Goal: Navigation & Orientation: Find specific page/section

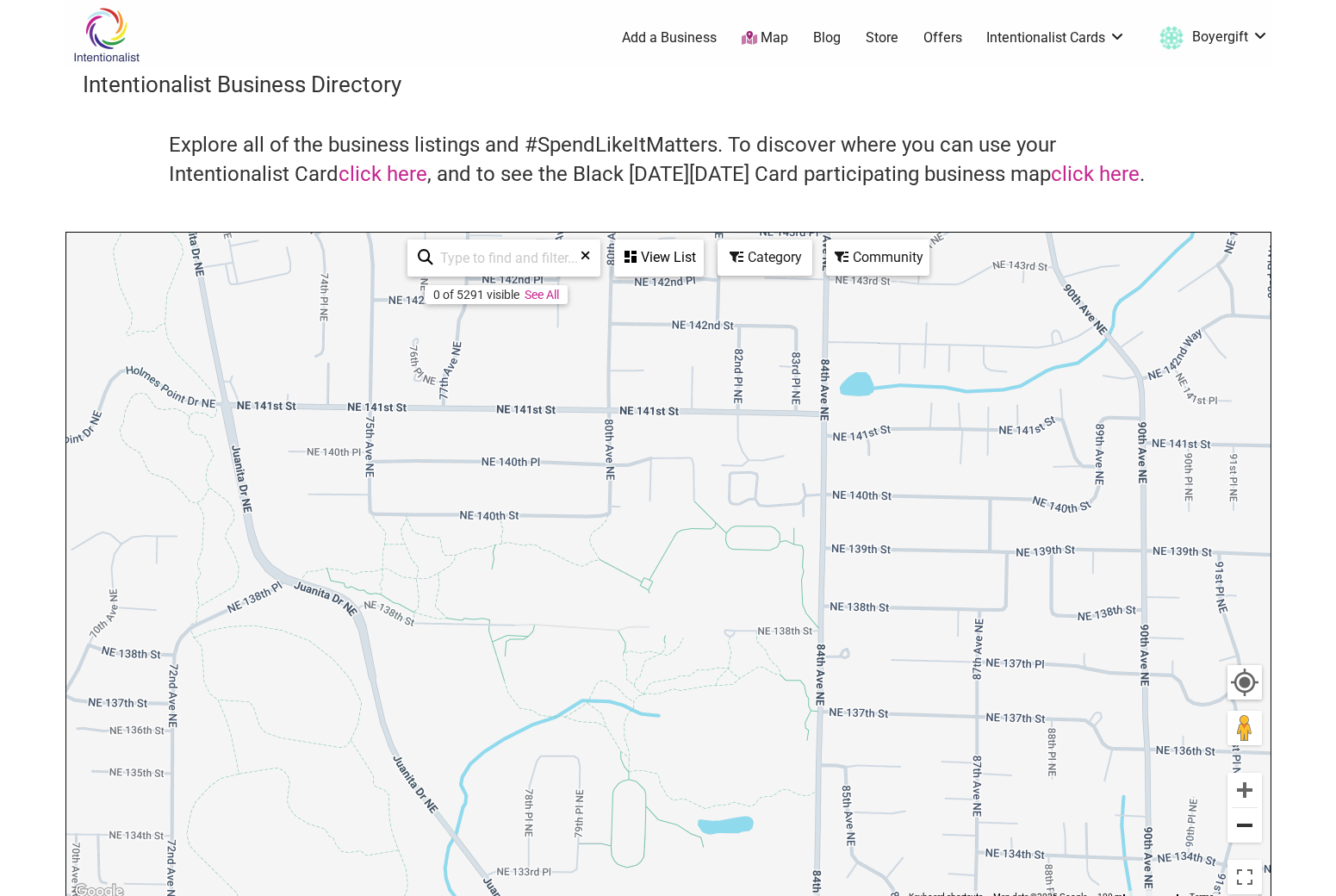
click at [1250, 819] on button "Zoom out" at bounding box center [1245, 825] width 35 height 35
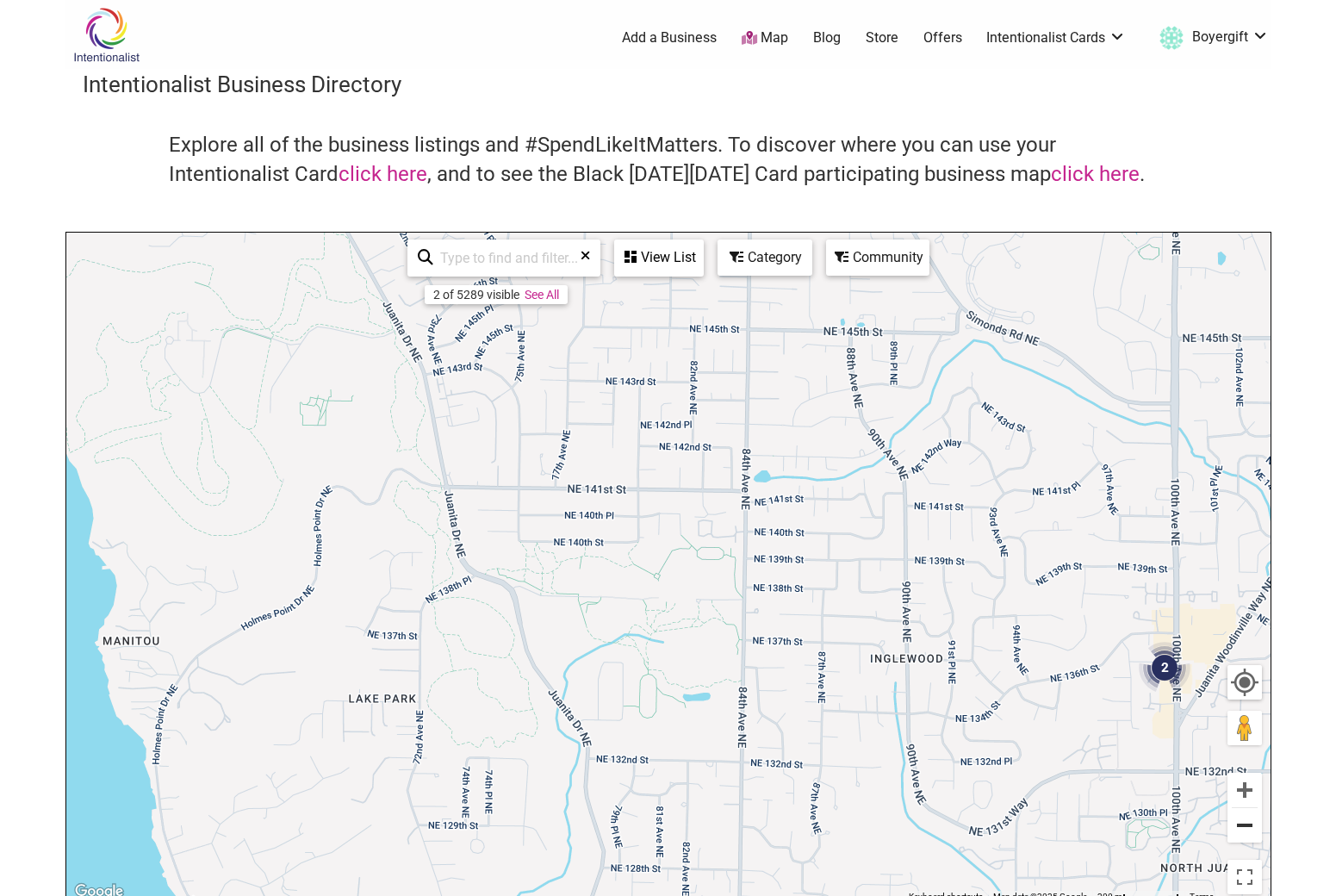
click at [1250, 819] on button "Zoom out" at bounding box center [1245, 825] width 35 height 35
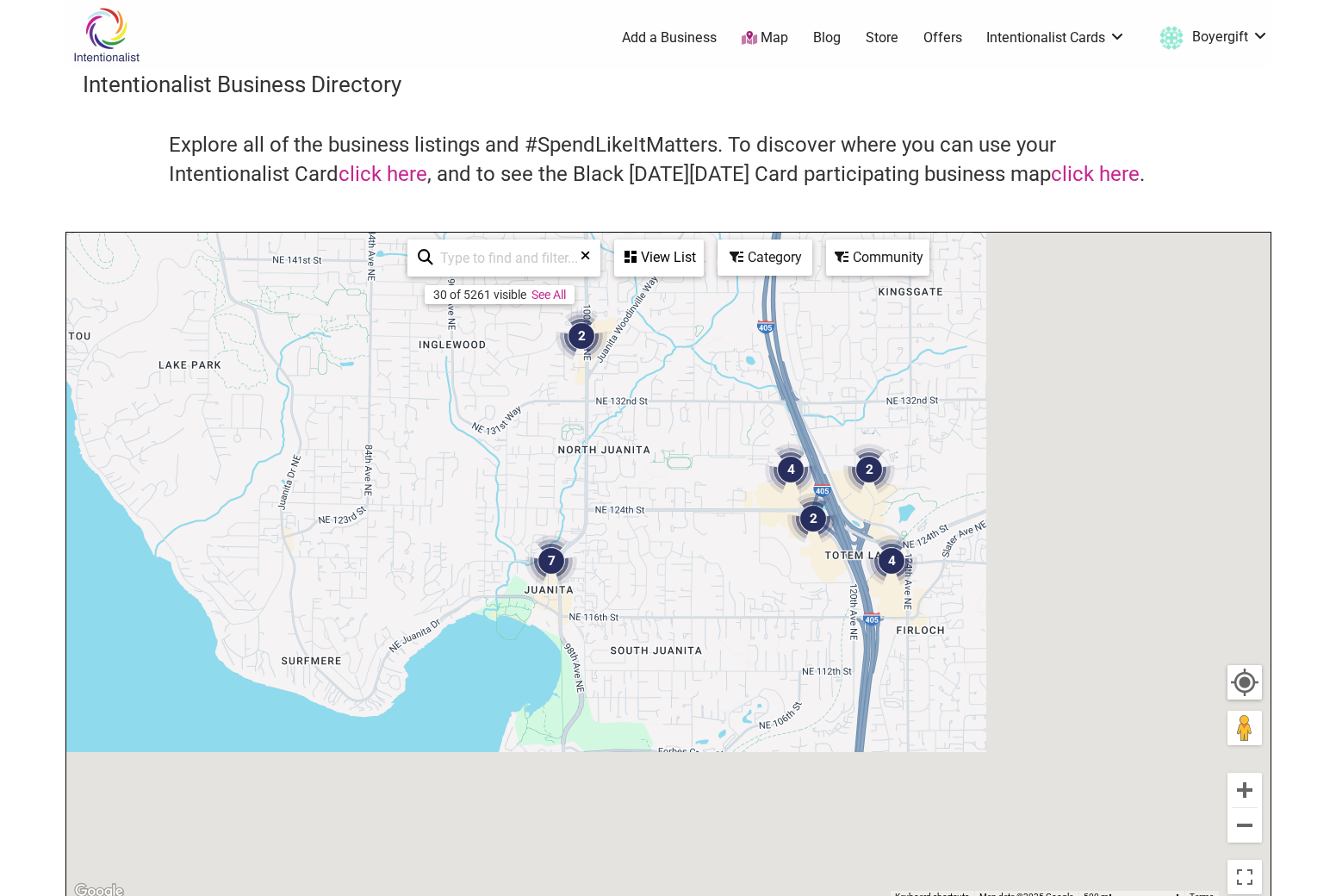
drag, startPoint x: 1086, startPoint y: 718, endPoint x: 735, endPoint y: 439, distance: 448.4
click at [735, 439] on div "To navigate, press the arrow keys." at bounding box center [668, 567] width 1204 height 670
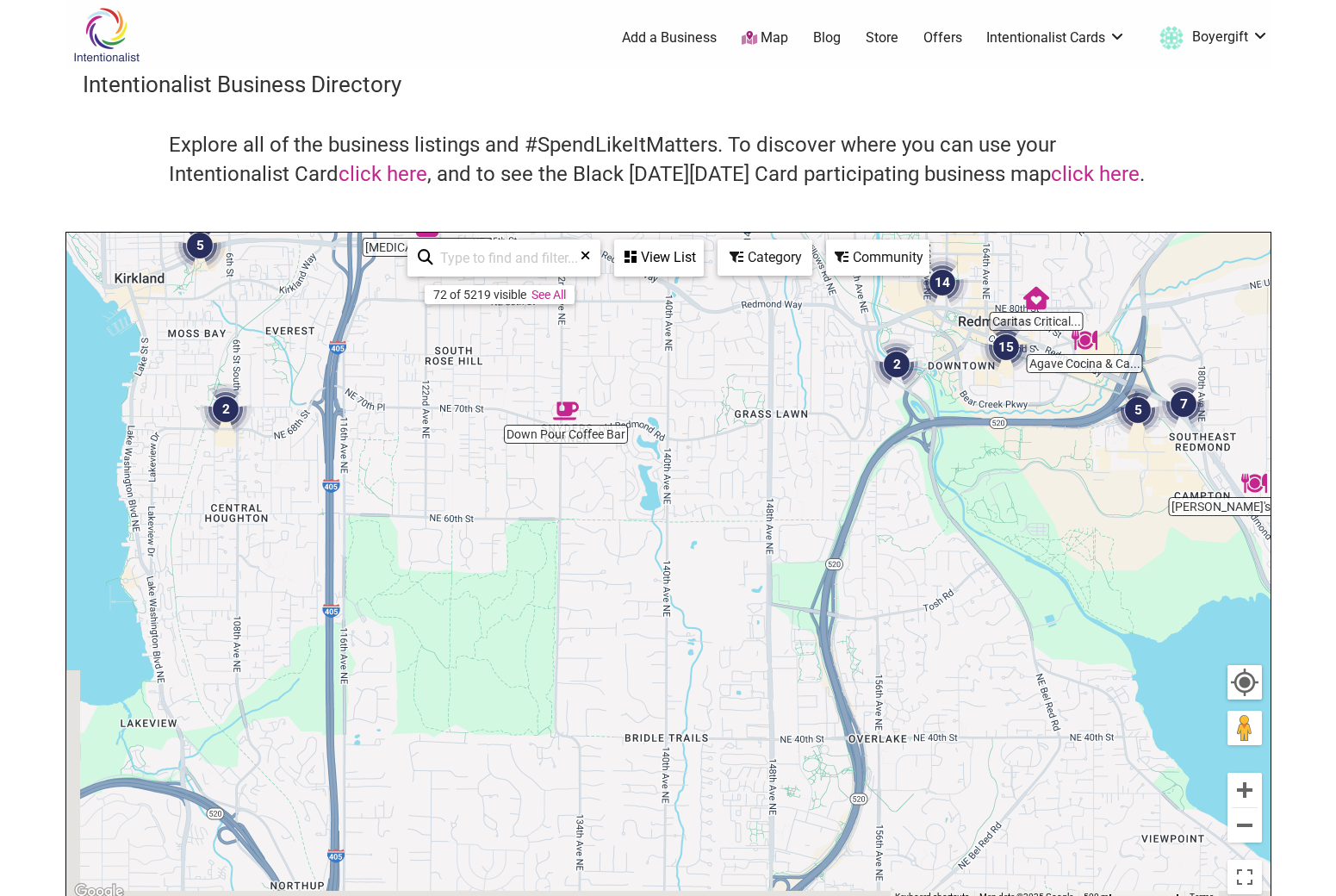
drag, startPoint x: 635, startPoint y: 740, endPoint x: 743, endPoint y: 367, distance: 388.3
click at [743, 367] on div "To navigate, press the arrow keys." at bounding box center [668, 567] width 1204 height 670
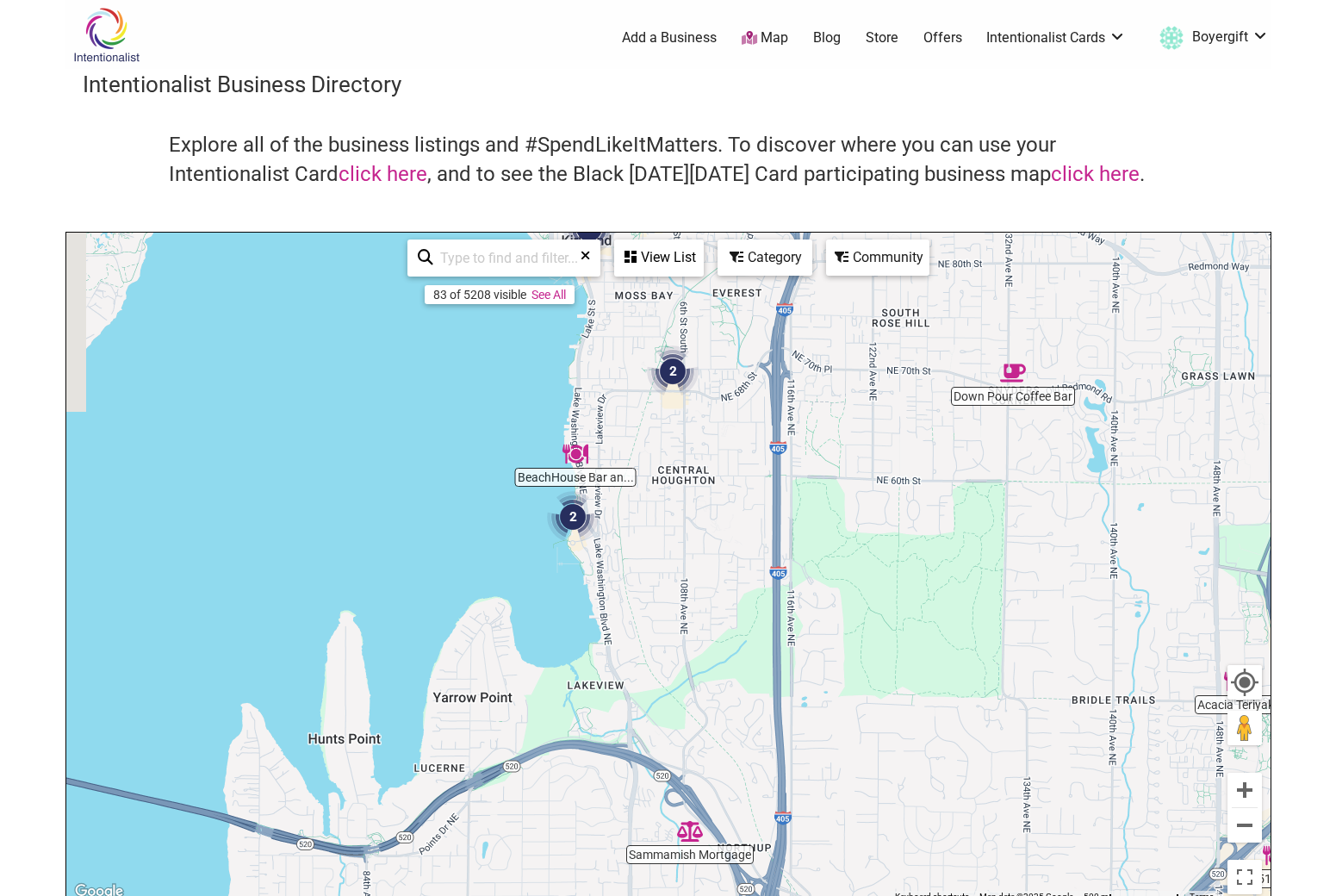
drag, startPoint x: 663, startPoint y: 527, endPoint x: 1127, endPoint y: 493, distance: 465.2
click at [1127, 493] on div "To navigate, press the arrow keys." at bounding box center [668, 567] width 1204 height 670
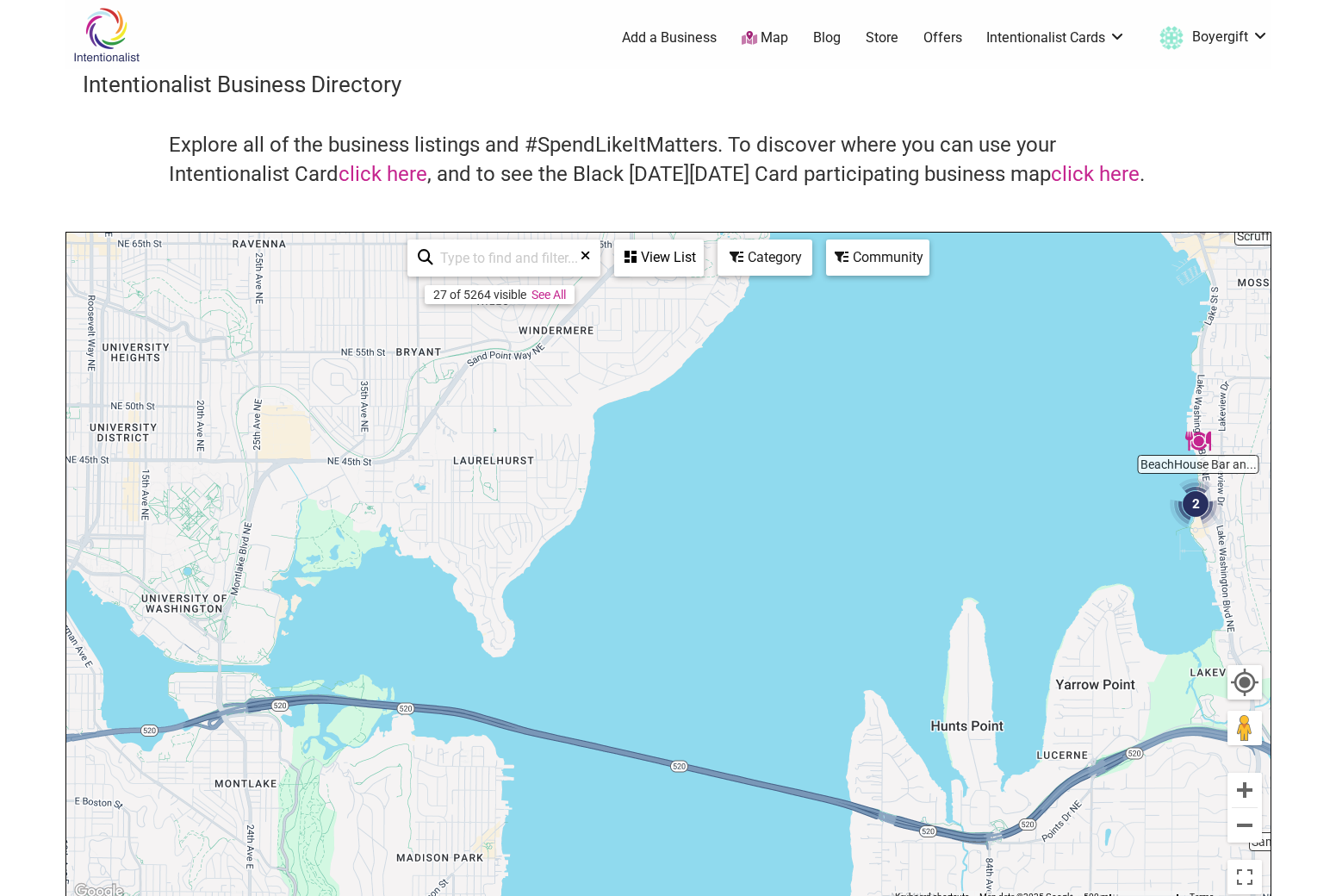
drag, startPoint x: 722, startPoint y: 528, endPoint x: 1334, endPoint y: 504, distance: 612.5
click at [1334, 504] on body "× Menu 0 Add a Business Map Blog Store Offers Intentionalist Cards Buy Black Ca…" at bounding box center [668, 448] width 1336 height 896
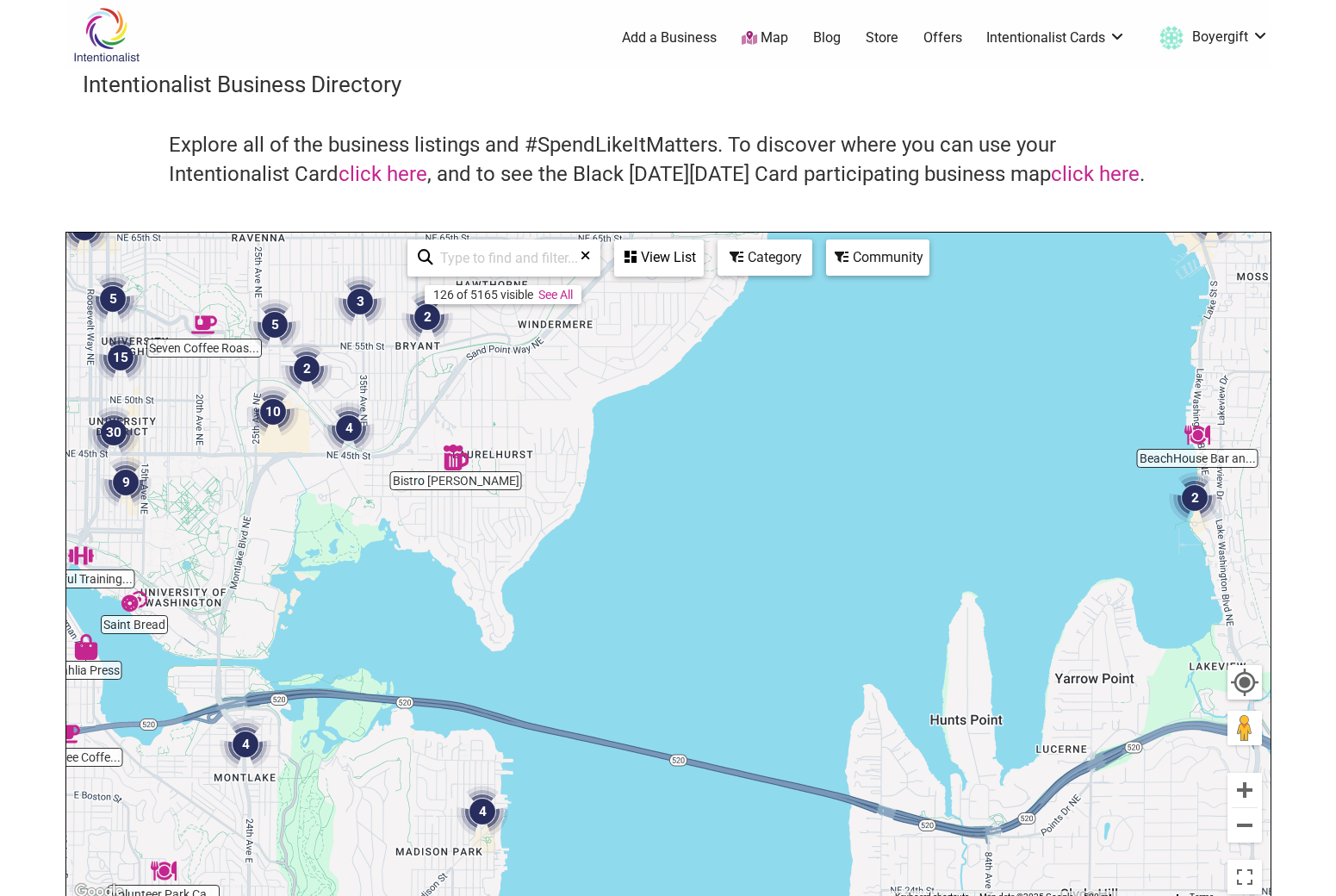
click at [244, 740] on img "4" at bounding box center [245, 744] width 52 height 52
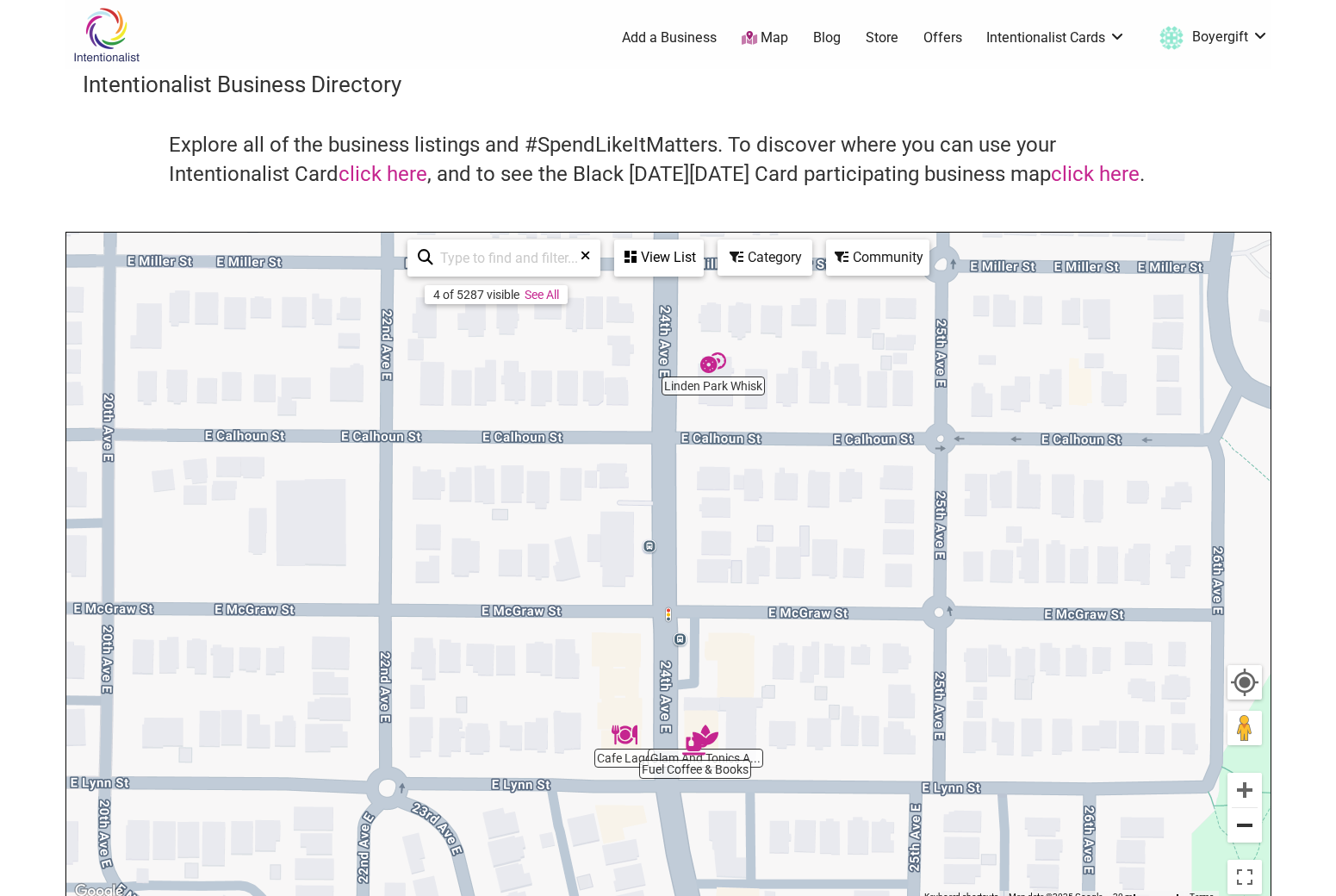
click at [1246, 829] on button "Zoom out" at bounding box center [1245, 825] width 35 height 35
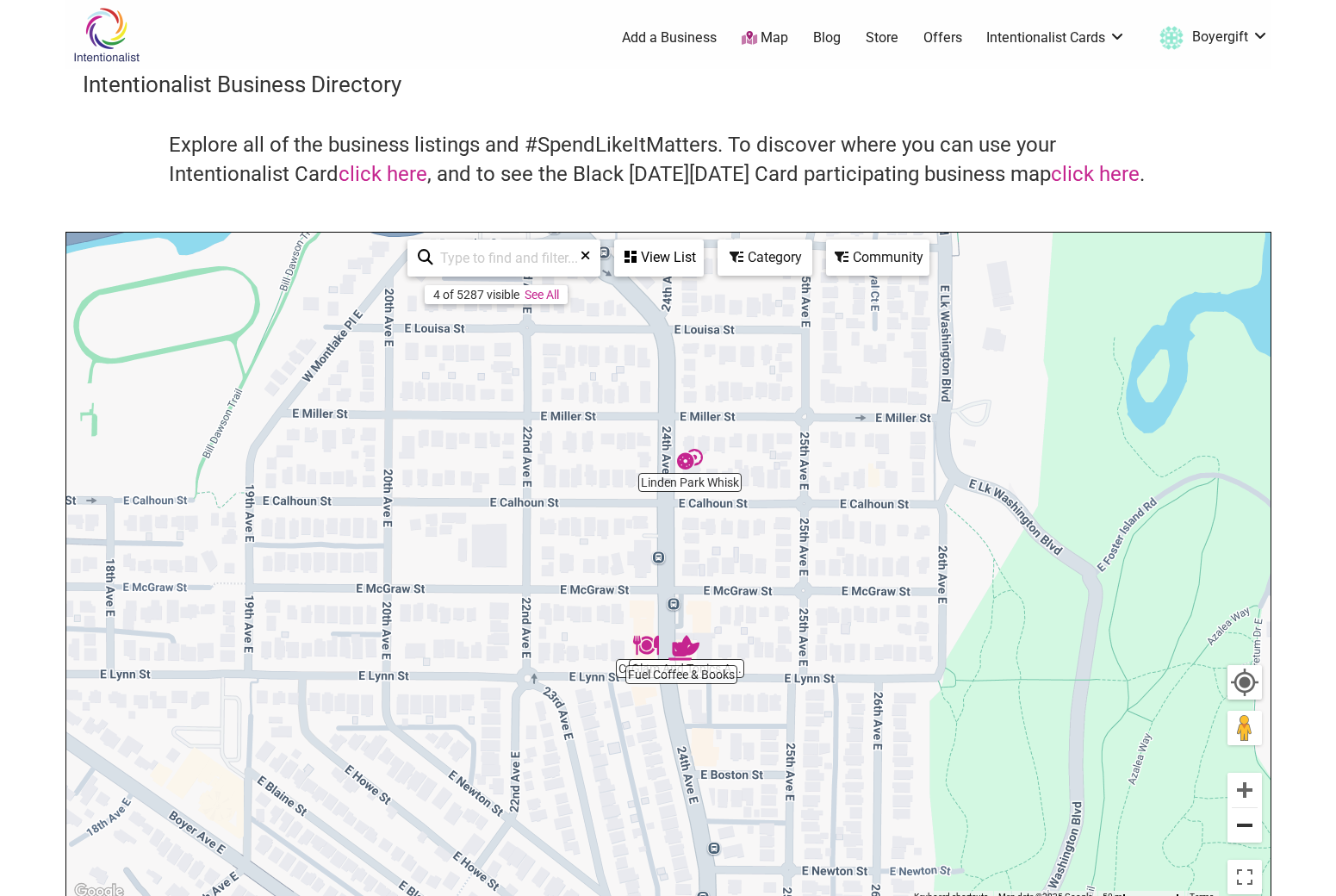
click at [1246, 829] on button "Zoom out" at bounding box center [1245, 825] width 35 height 35
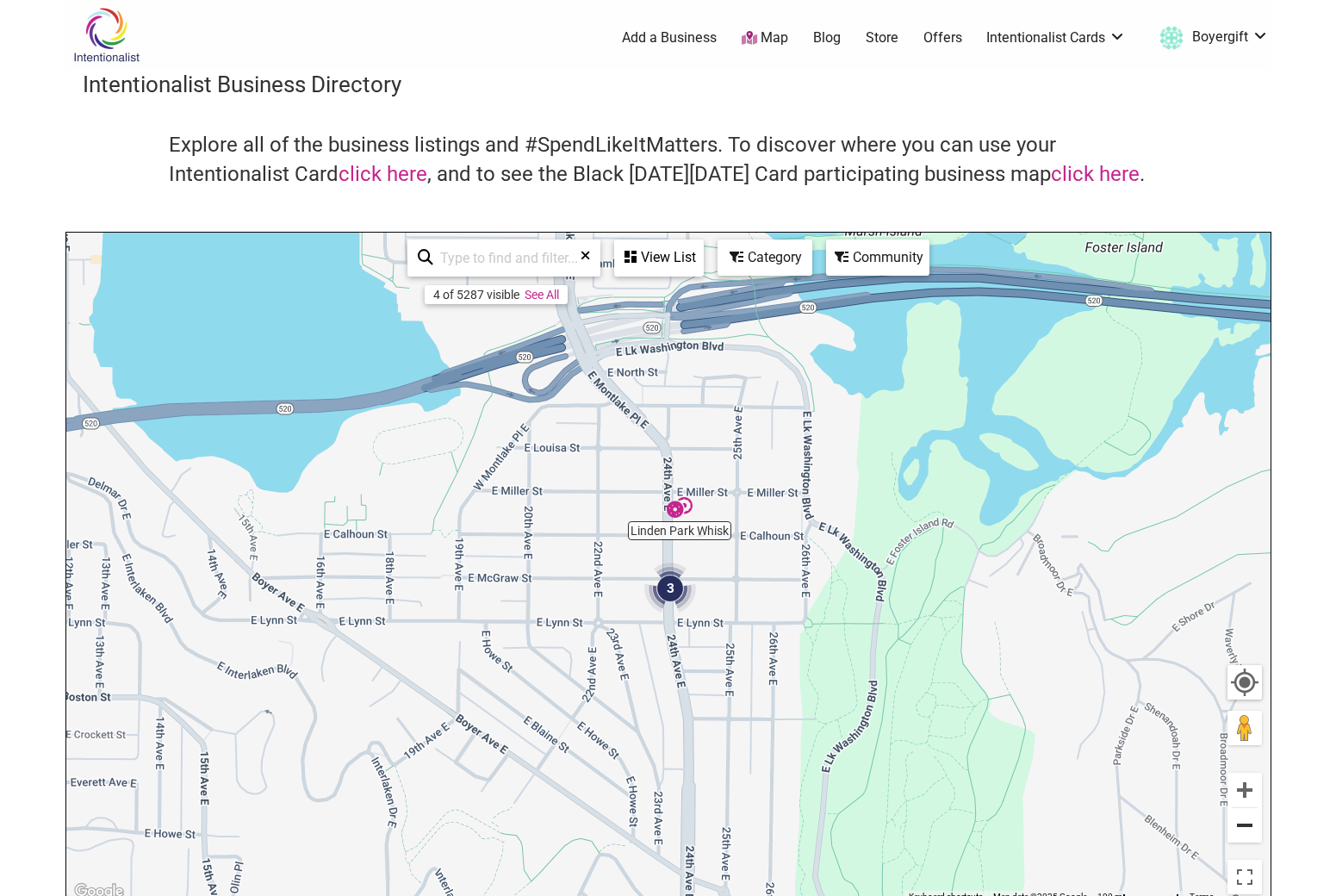
click at [1234, 833] on button "Zoom out" at bounding box center [1245, 825] width 35 height 35
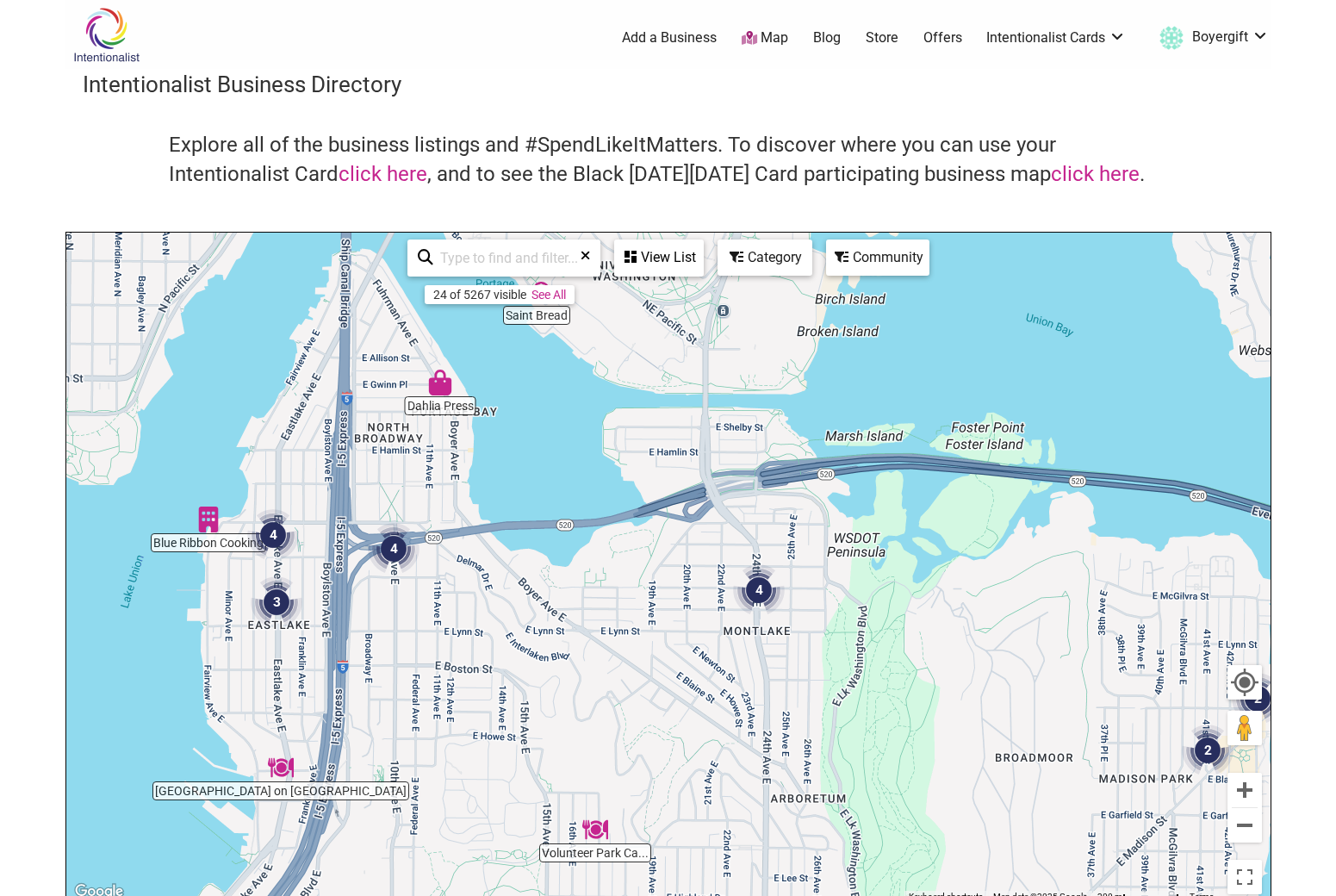
drag, startPoint x: 364, startPoint y: 411, endPoint x: 454, endPoint y: 448, distance: 97.3
click at [454, 448] on div "To navigate, press the arrow keys." at bounding box center [668, 567] width 1204 height 670
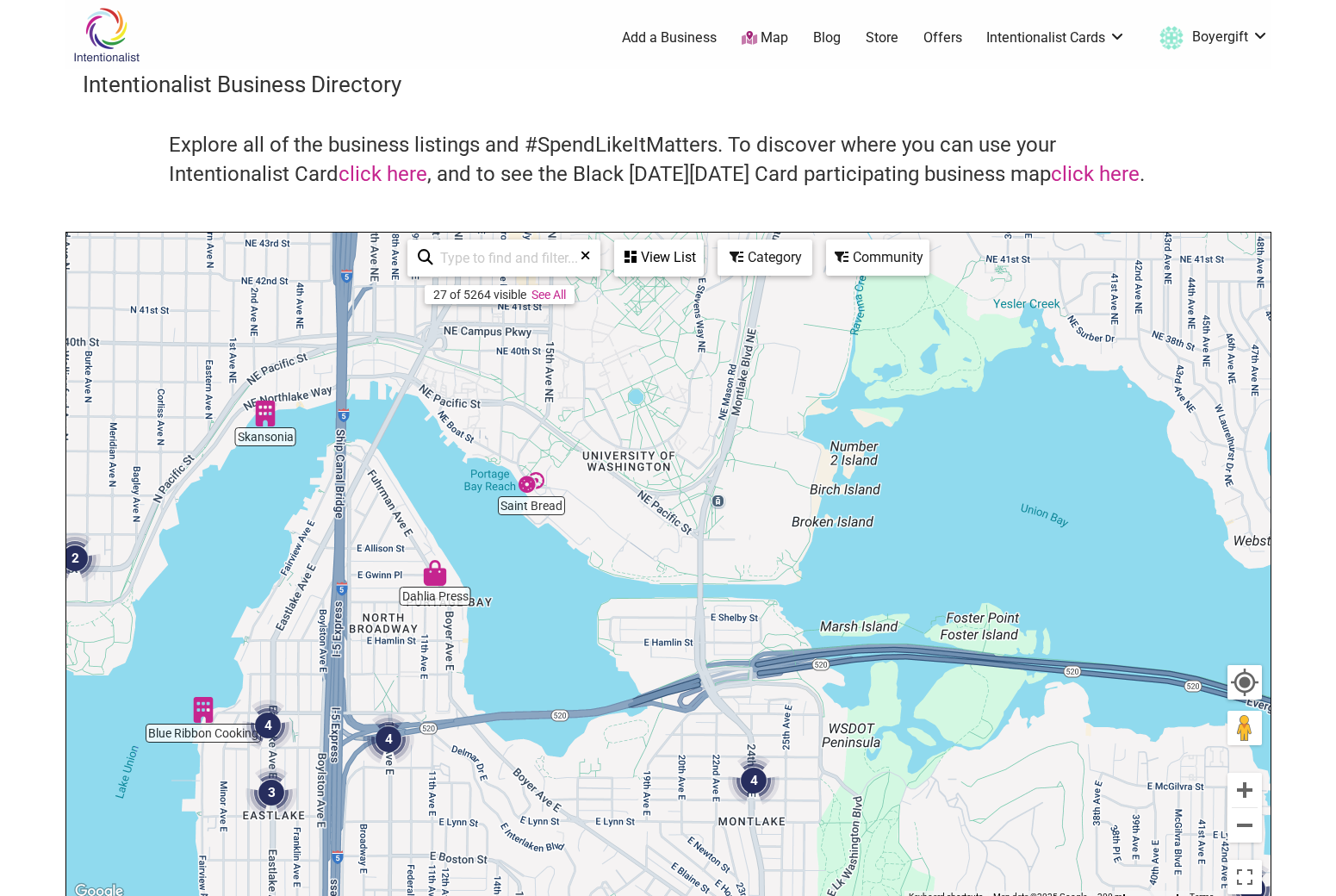
drag, startPoint x: 378, startPoint y: 365, endPoint x: 373, endPoint y: 557, distance: 192.1
click at [373, 557] on div "To navigate, press the arrow keys." at bounding box center [668, 567] width 1204 height 670
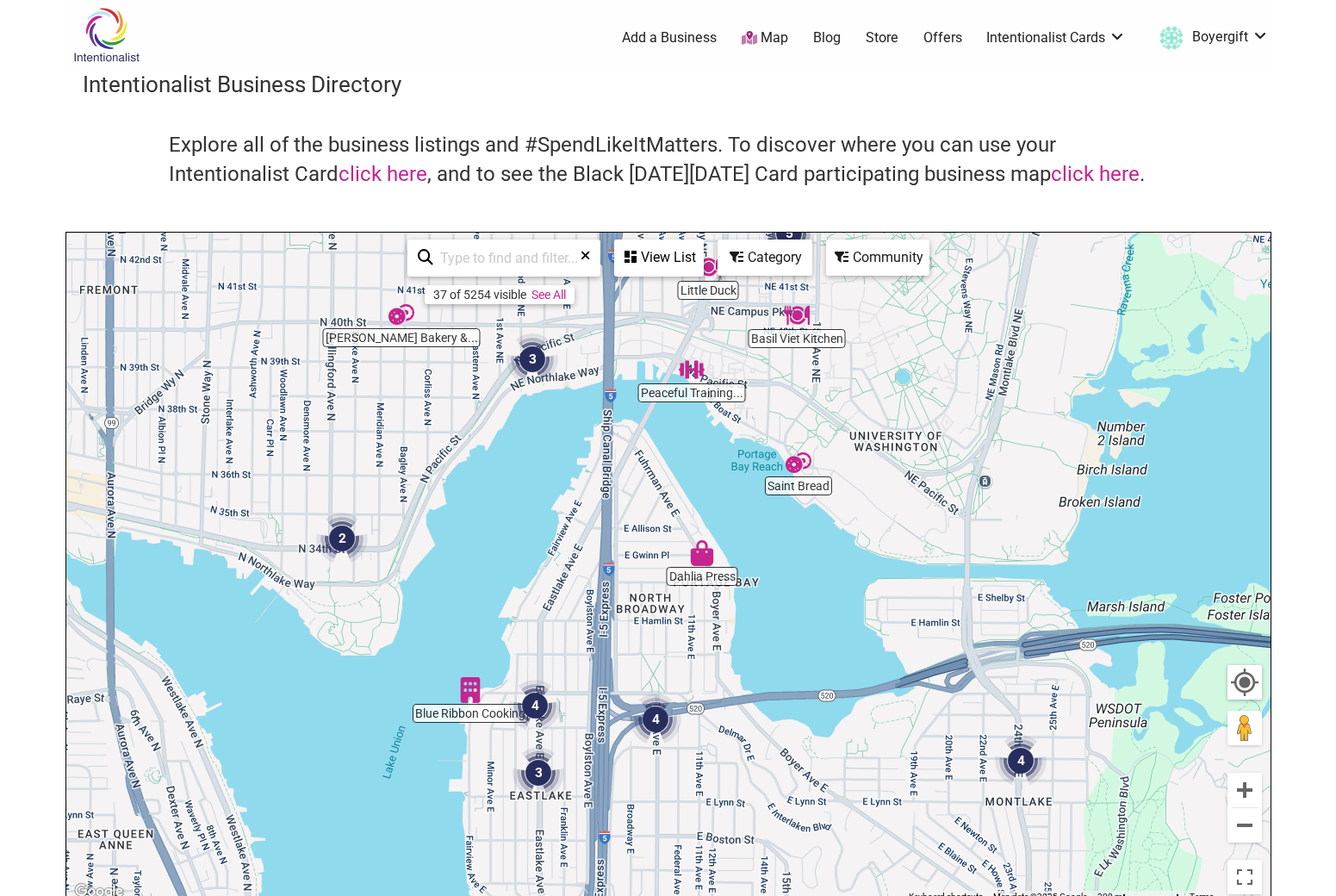
drag, startPoint x: 159, startPoint y: 460, endPoint x: 429, endPoint y: 440, distance: 270.7
click at [430, 440] on div "To navigate, press the arrow keys." at bounding box center [668, 567] width 1204 height 670
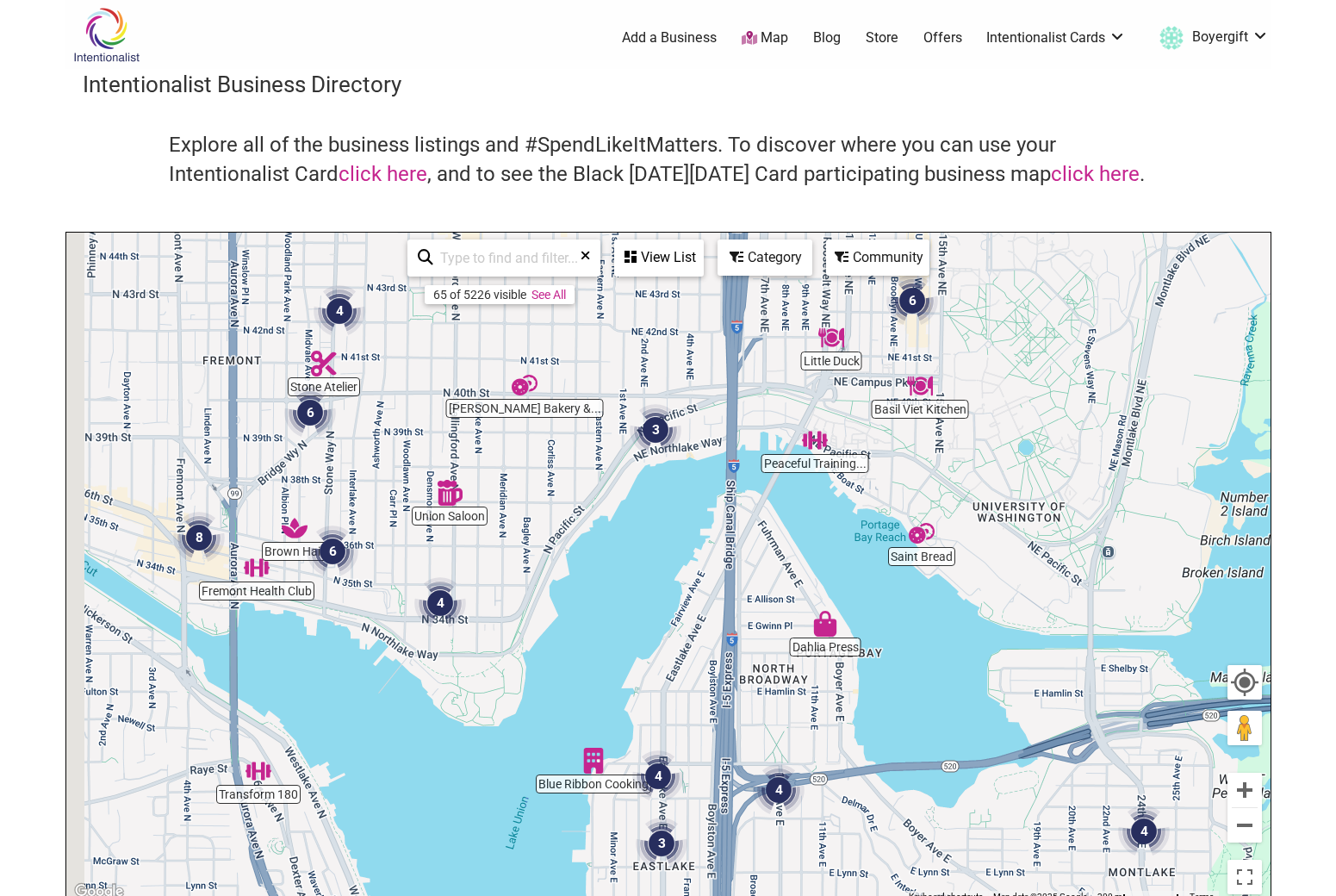
drag, startPoint x: 220, startPoint y: 519, endPoint x: 359, endPoint y: 598, distance: 159.9
click at [359, 598] on div "To navigate, press the arrow keys." at bounding box center [668, 567] width 1204 height 670
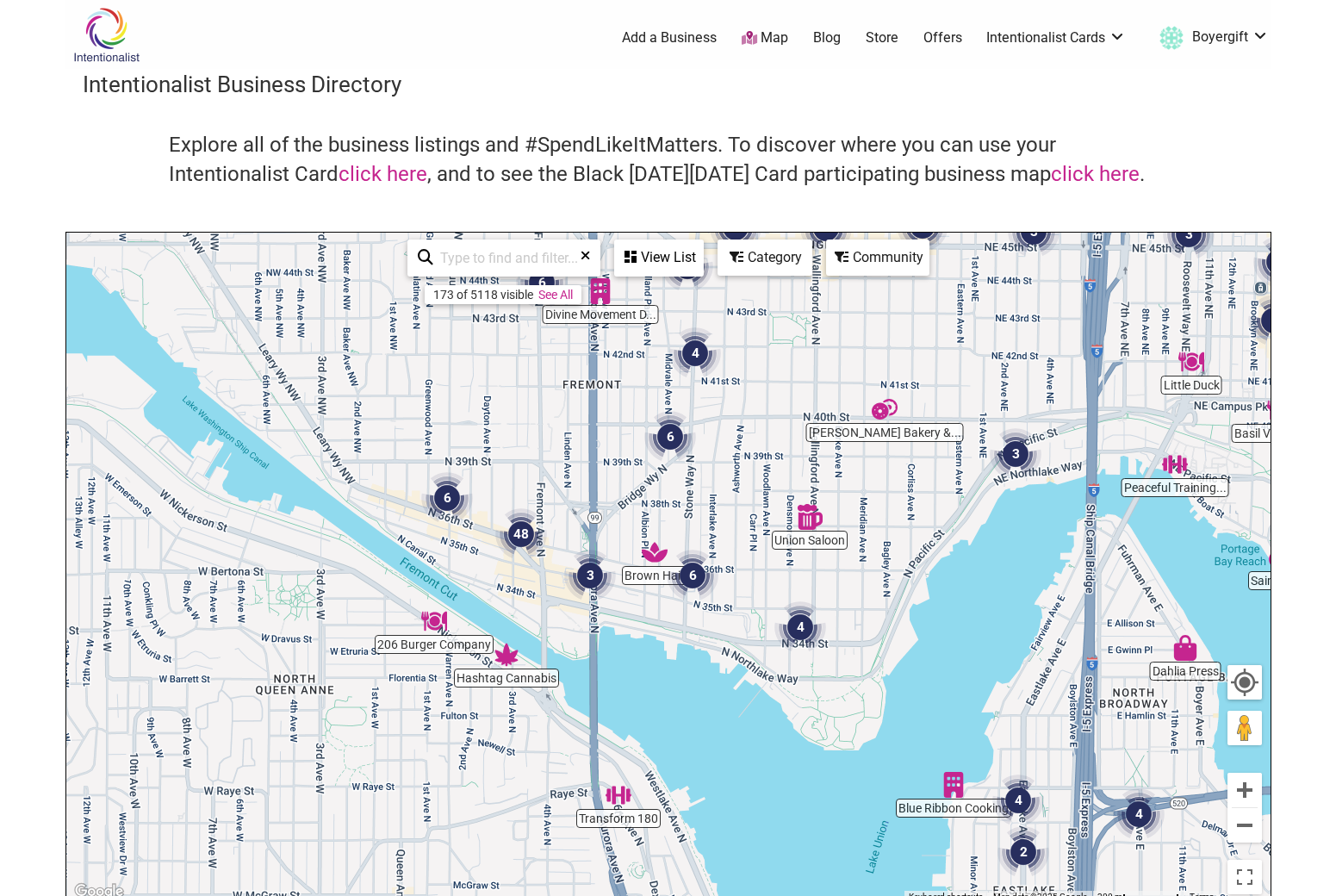
drag, startPoint x: 306, startPoint y: 521, endPoint x: 652, endPoint y: 536, distance: 346.3
click at [652, 536] on div "To navigate, press the arrow keys." at bounding box center [668, 567] width 1204 height 670
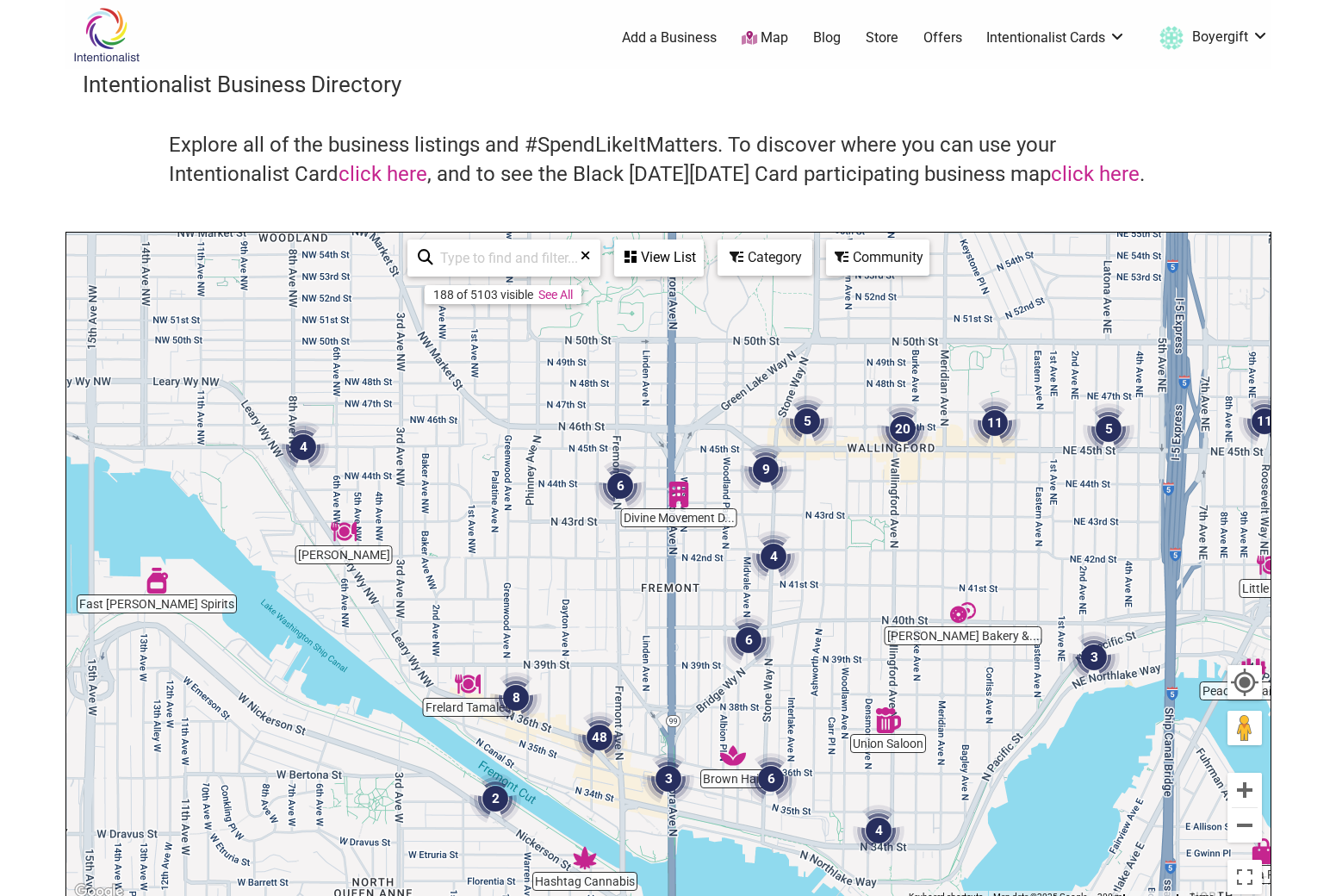
drag, startPoint x: 361, startPoint y: 410, endPoint x: 437, endPoint y: 612, distance: 215.8
click at [437, 612] on div "To navigate, press the arrow keys." at bounding box center [668, 567] width 1204 height 670
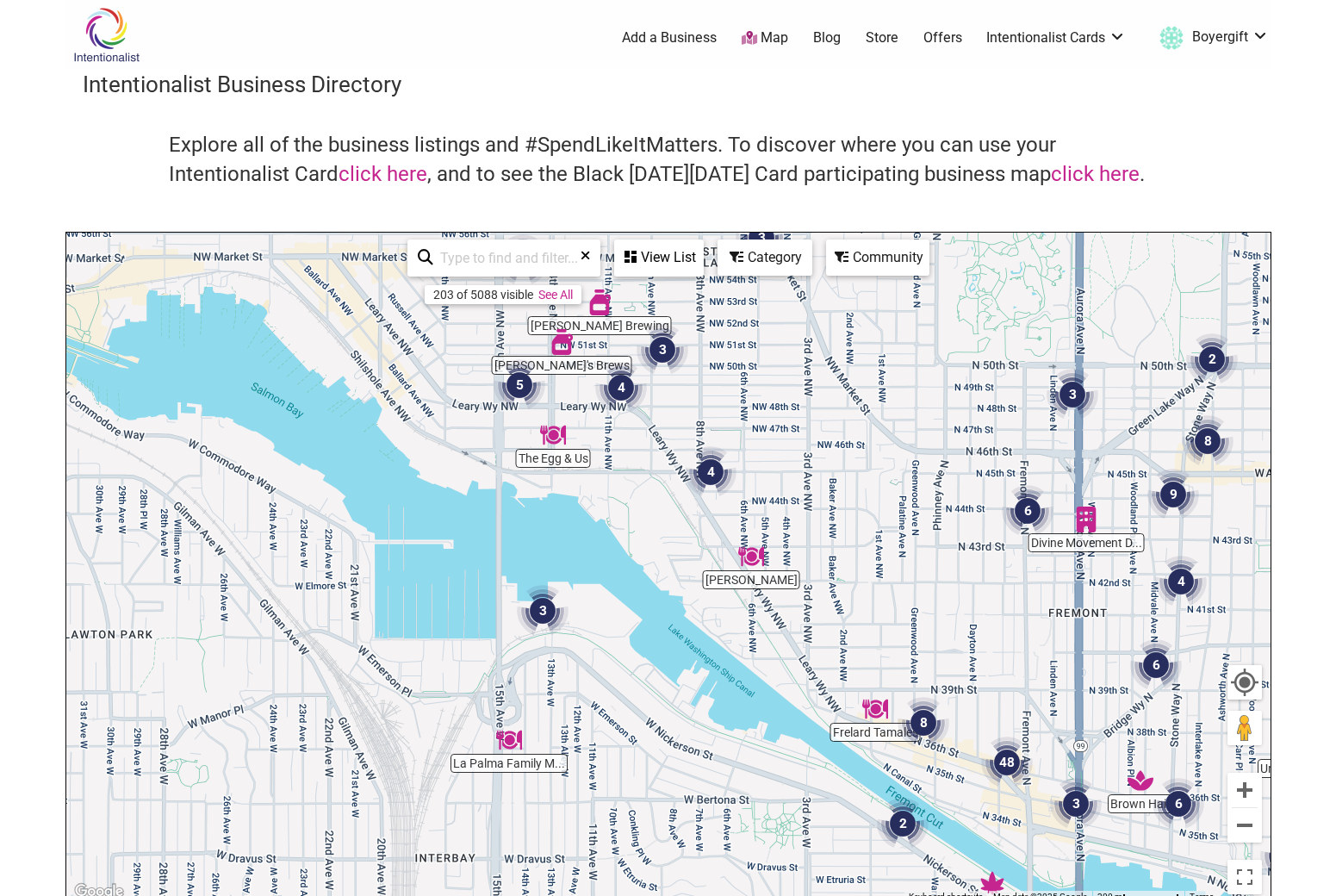
drag, startPoint x: 263, startPoint y: 495, endPoint x: 694, endPoint y: 516, distance: 431.5
click at [694, 516] on div "To navigate, press the arrow keys." at bounding box center [668, 567] width 1204 height 670
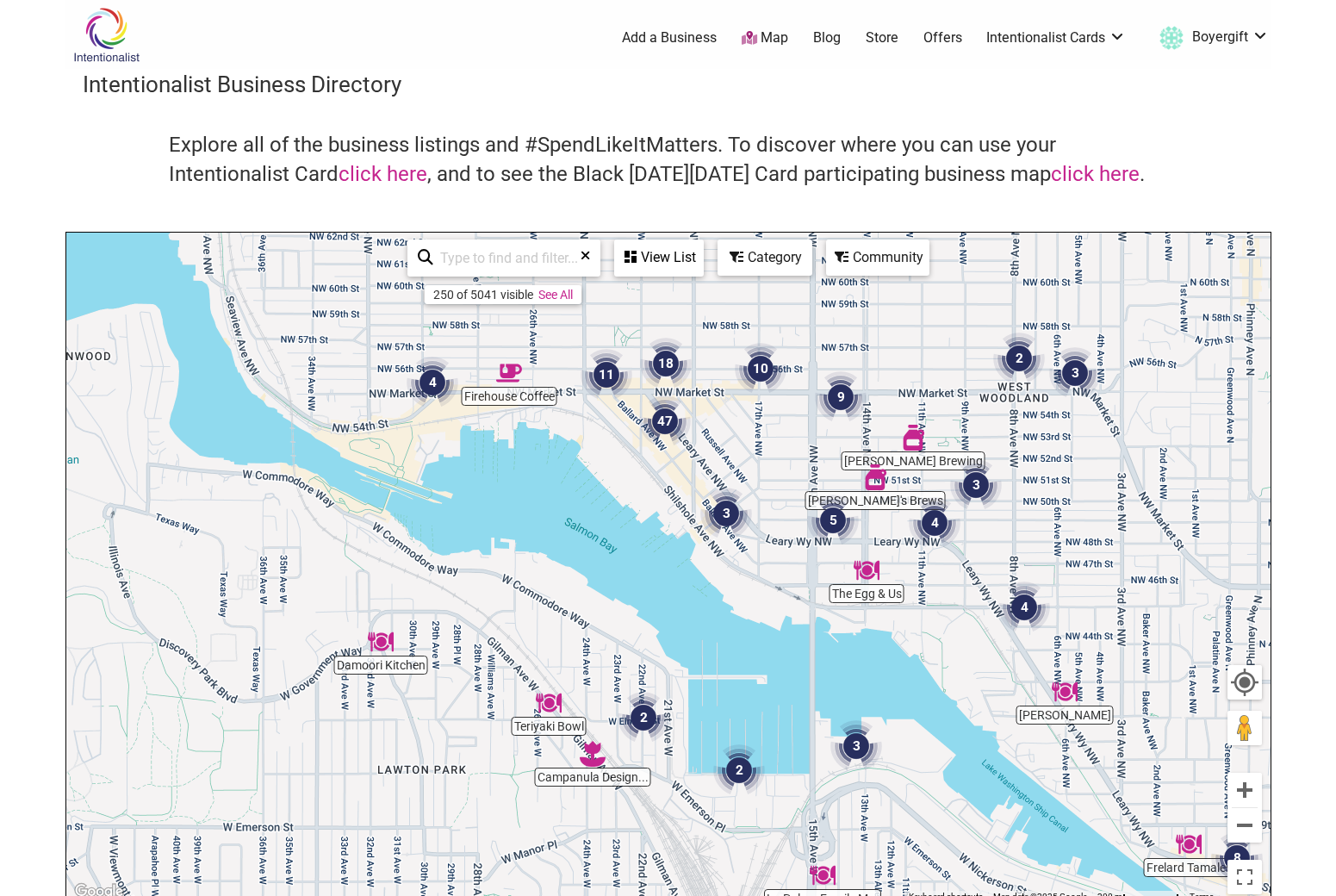
drag, startPoint x: 245, startPoint y: 476, endPoint x: 542, endPoint y: 615, distance: 327.9
click at [542, 615] on div "To navigate, press the arrow keys." at bounding box center [668, 567] width 1204 height 670
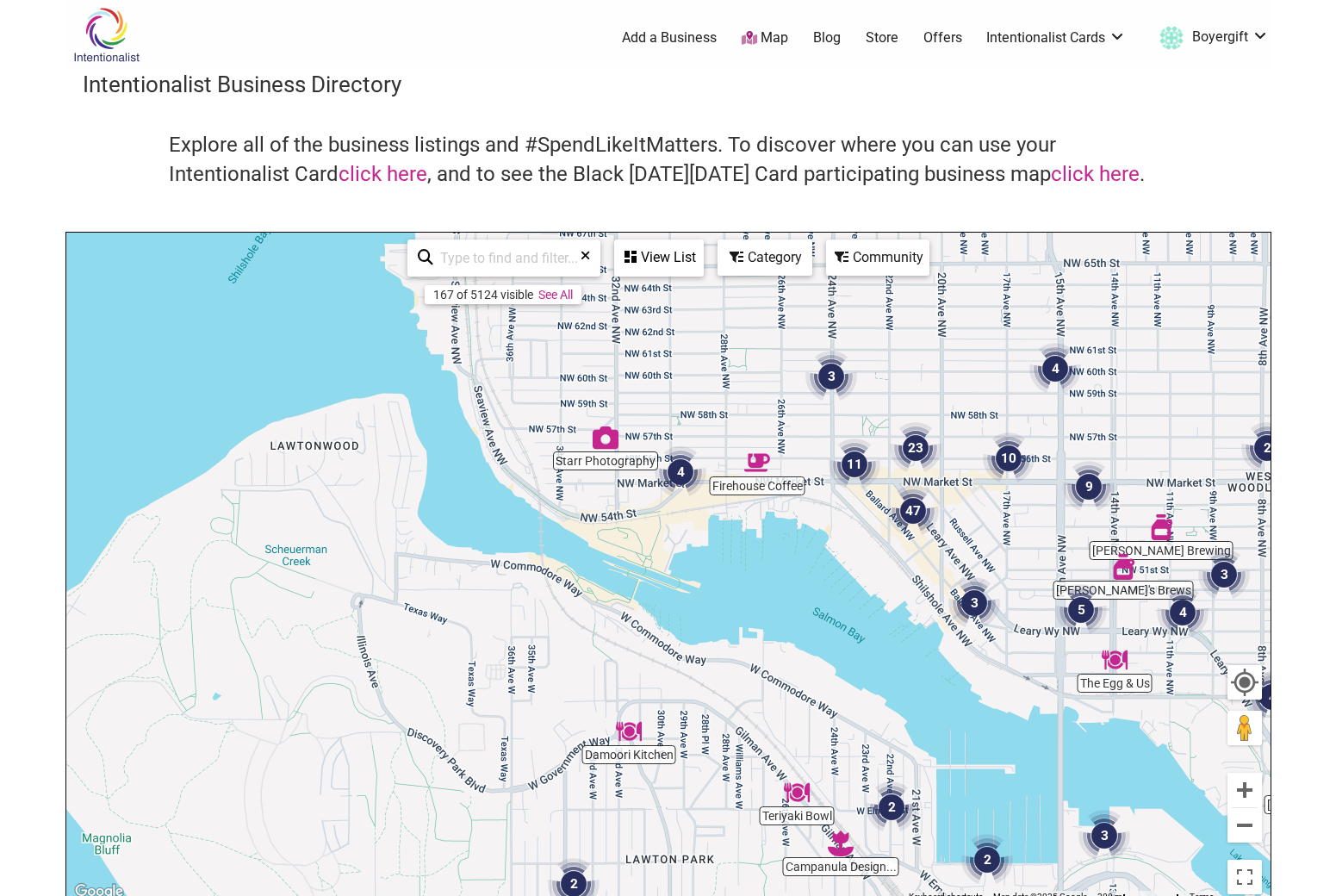
drag, startPoint x: 302, startPoint y: 560, endPoint x: 39, endPoint y: 421, distance: 297.5
click at [39, 421] on body "× Menu 0 Add a Business Map Blog Store Offers Intentionalist Cards Buy Black Ca…" at bounding box center [668, 448] width 1336 height 896
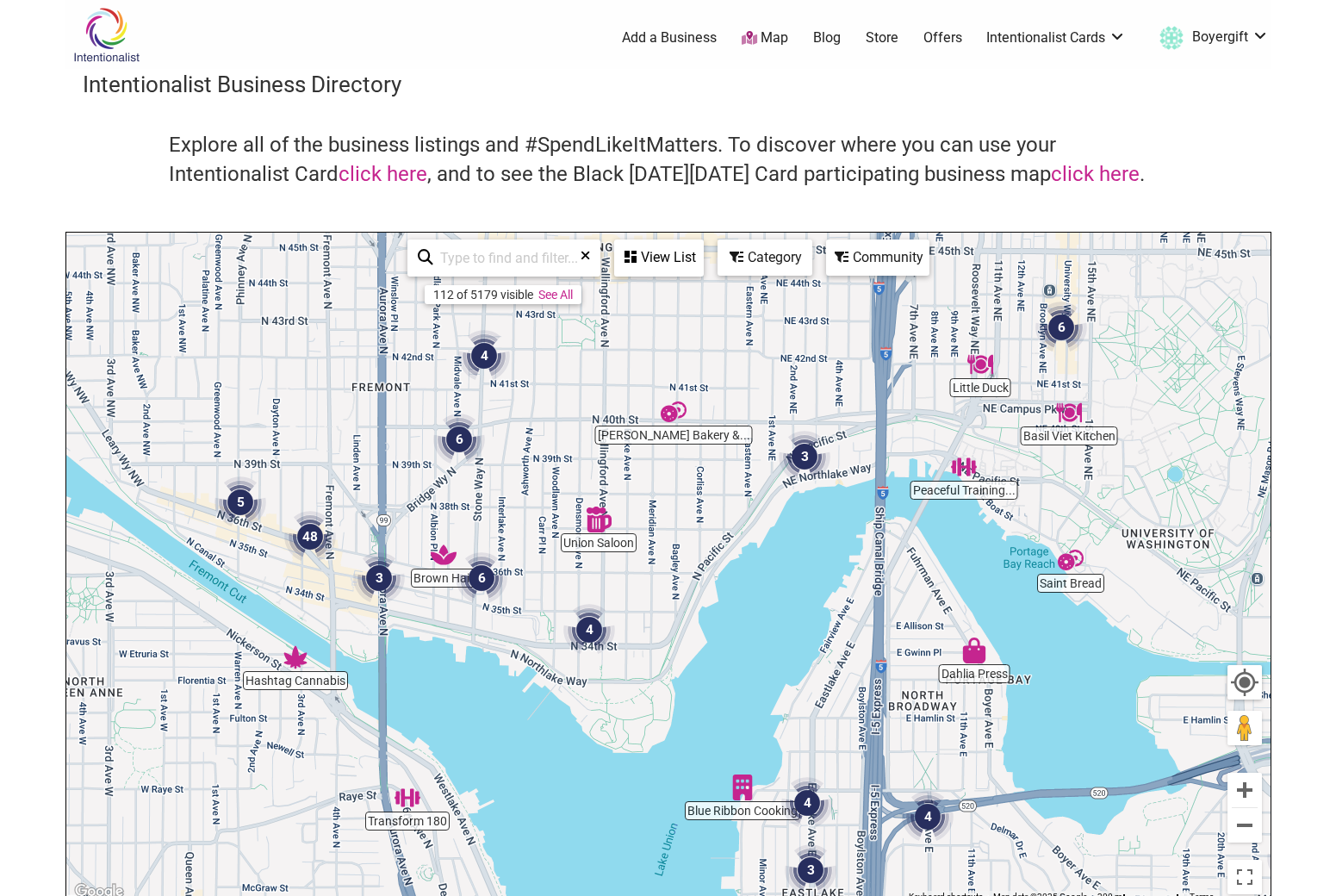
drag, startPoint x: 479, startPoint y: 562, endPoint x: 641, endPoint y: 662, distance: 190.4
click at [641, 662] on div "To navigate, press the arrow keys." at bounding box center [668, 567] width 1204 height 670
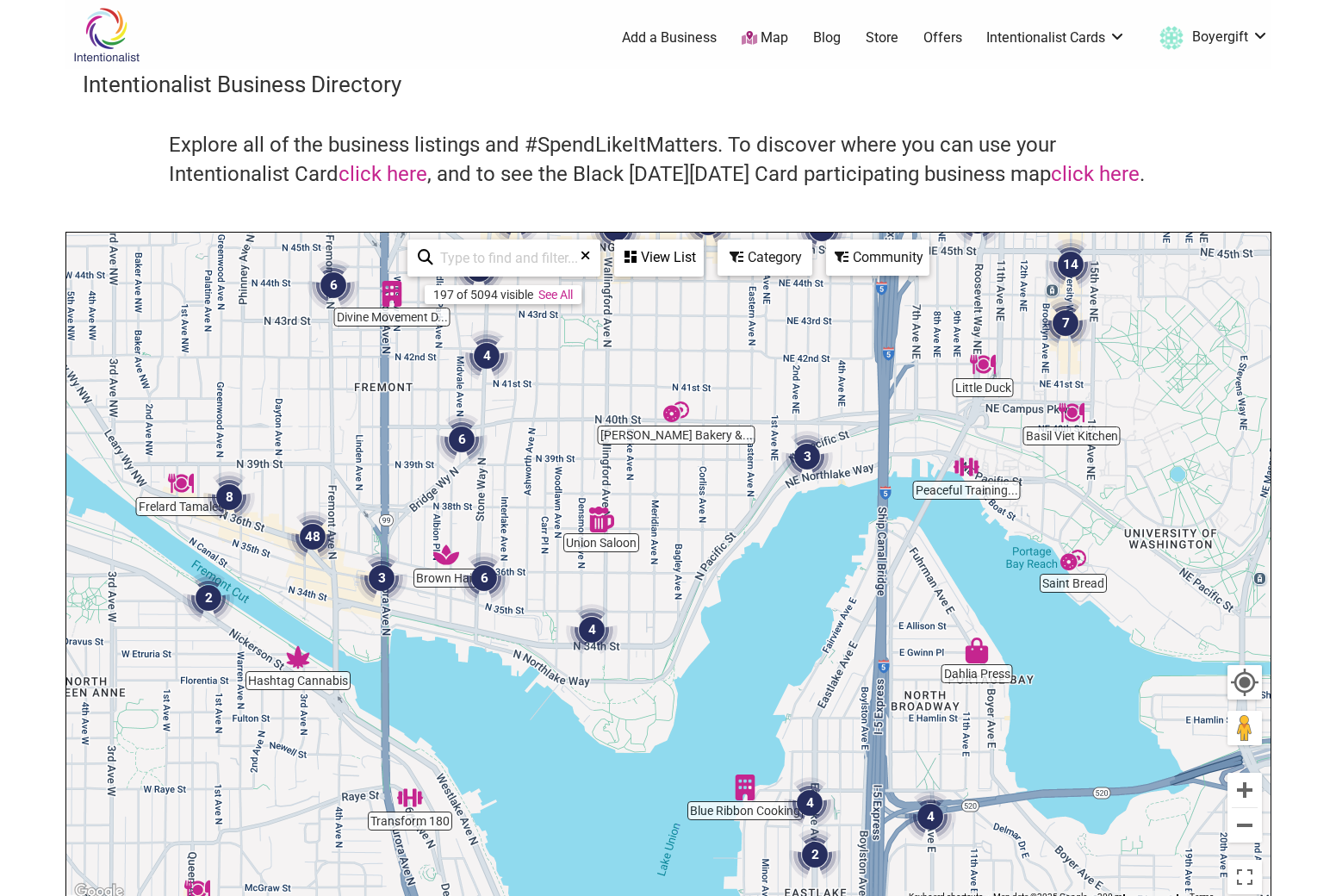
click at [764, 34] on link "Map" at bounding box center [764, 38] width 46 height 20
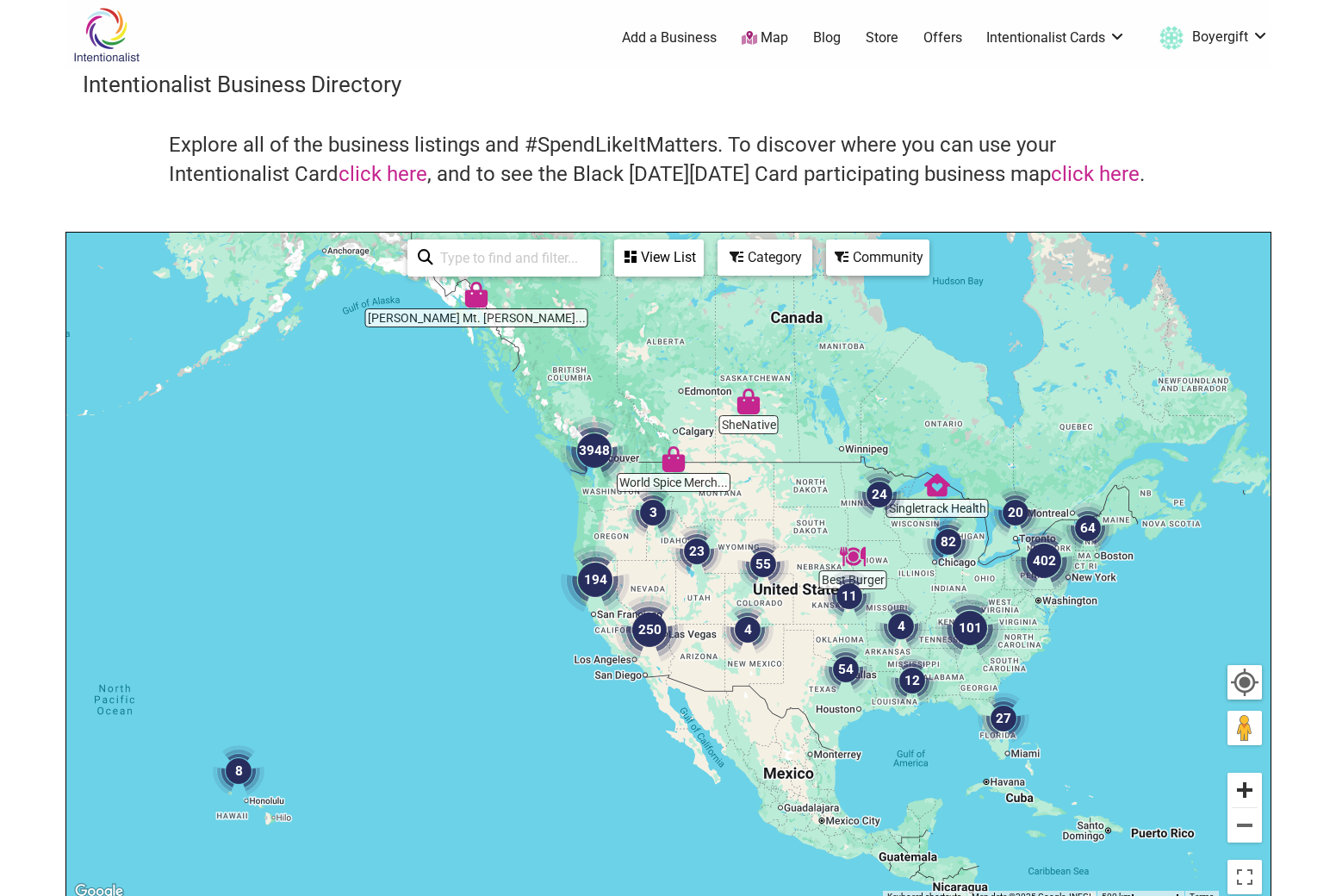
click at [1247, 786] on button "Zoom in" at bounding box center [1245, 790] width 35 height 35
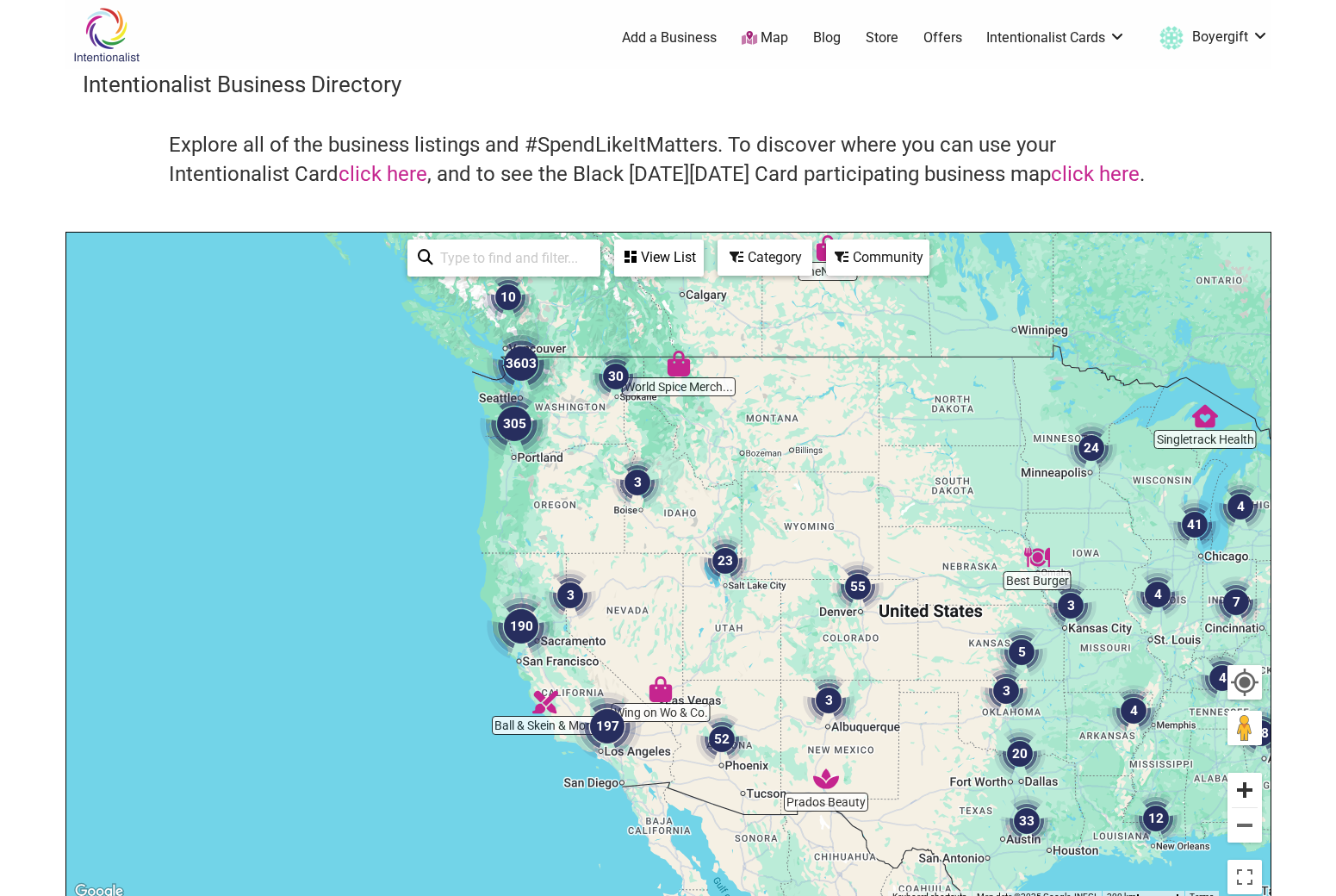
click at [1241, 791] on button "Zoom in" at bounding box center [1245, 790] width 35 height 35
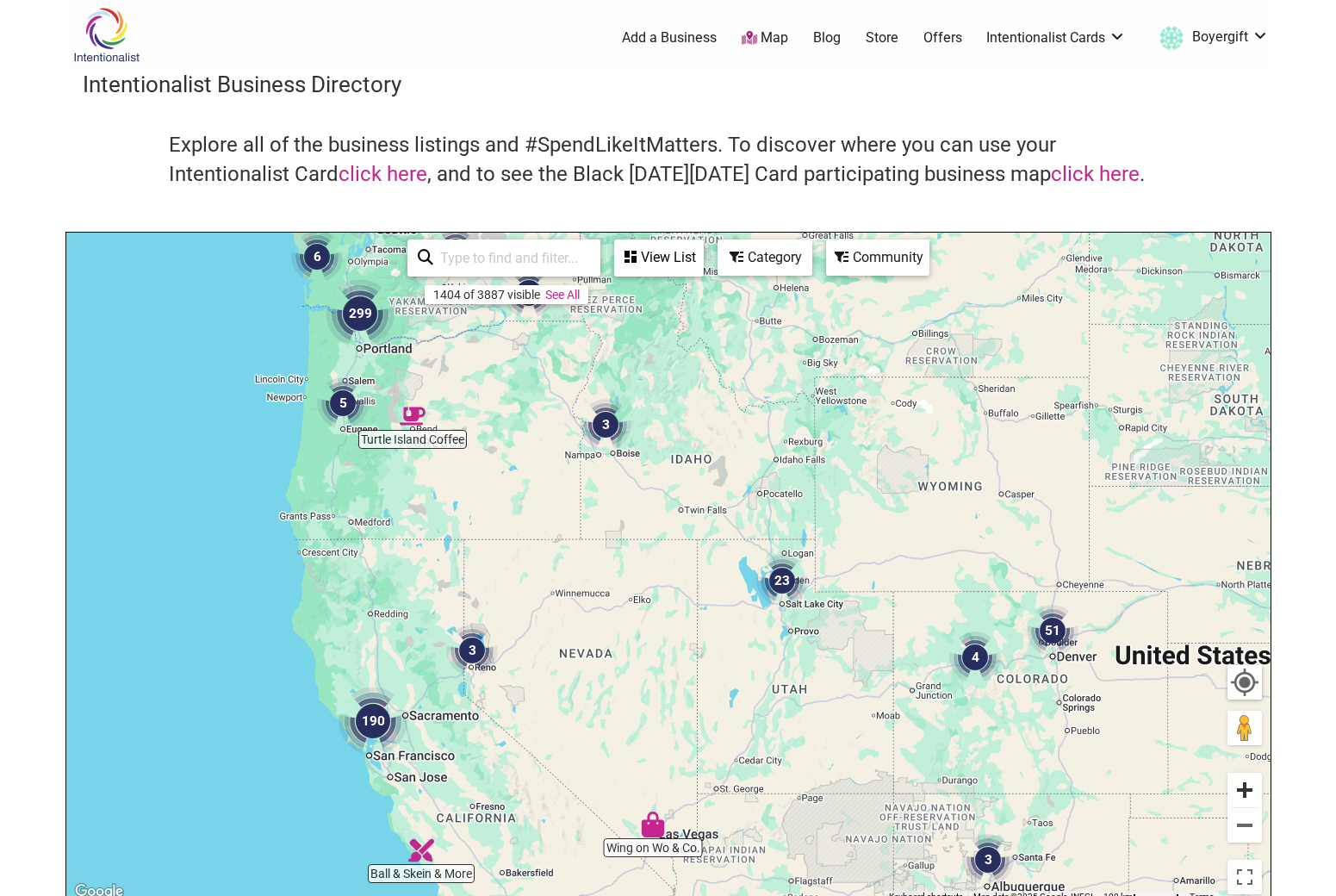
click at [1244, 786] on button "Zoom in" at bounding box center [1245, 790] width 35 height 35
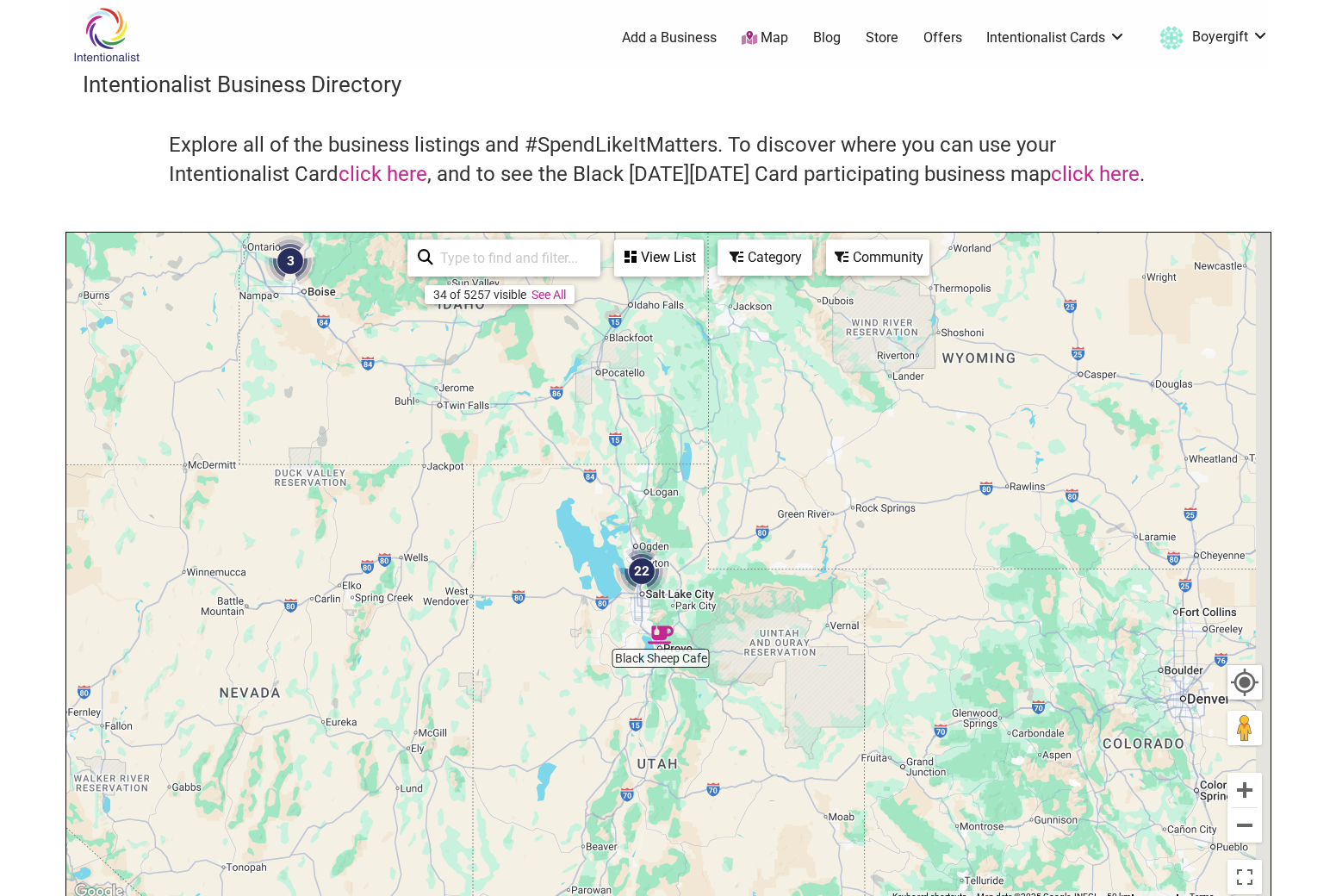
drag, startPoint x: 1135, startPoint y: 783, endPoint x: 774, endPoint y: 721, distance: 366.3
click at [774, 721] on div "To navigate, press the arrow keys." at bounding box center [668, 567] width 1204 height 670
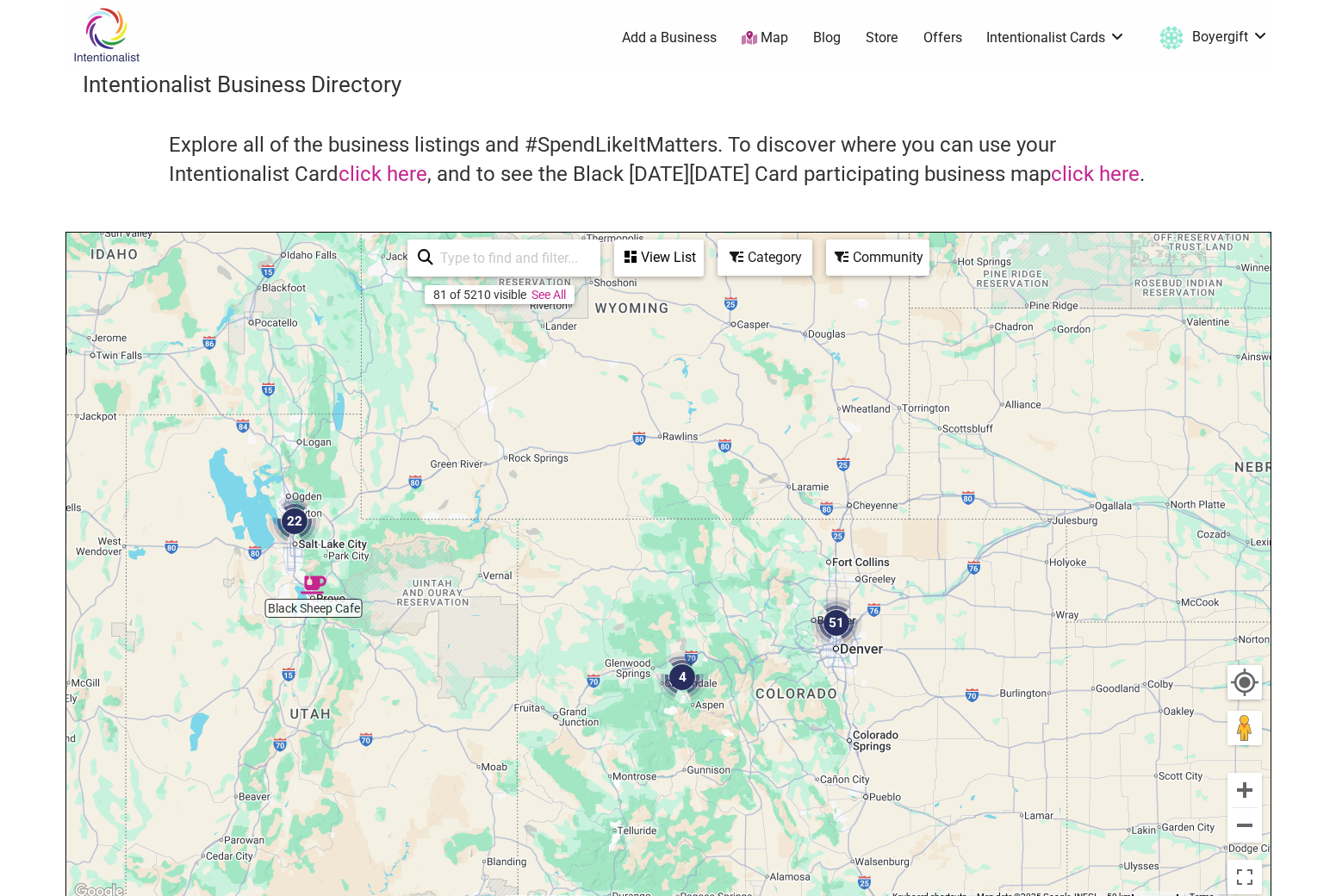
drag, startPoint x: 900, startPoint y: 726, endPoint x: 655, endPoint y: 663, distance: 253.0
click at [656, 663] on img "4" at bounding box center [682, 677] width 52 height 52
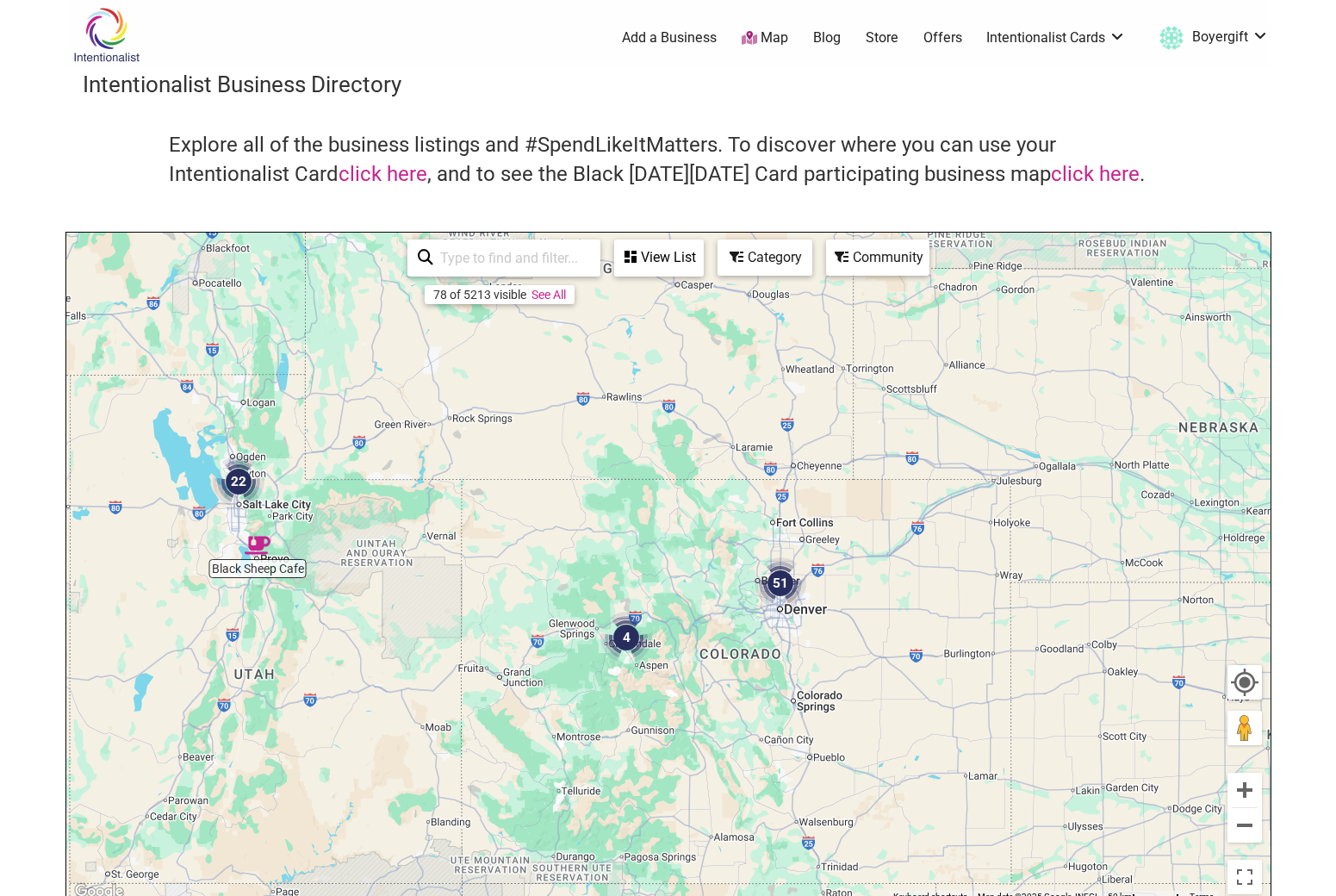
click at [778, 582] on img "51" at bounding box center [780, 583] width 52 height 52
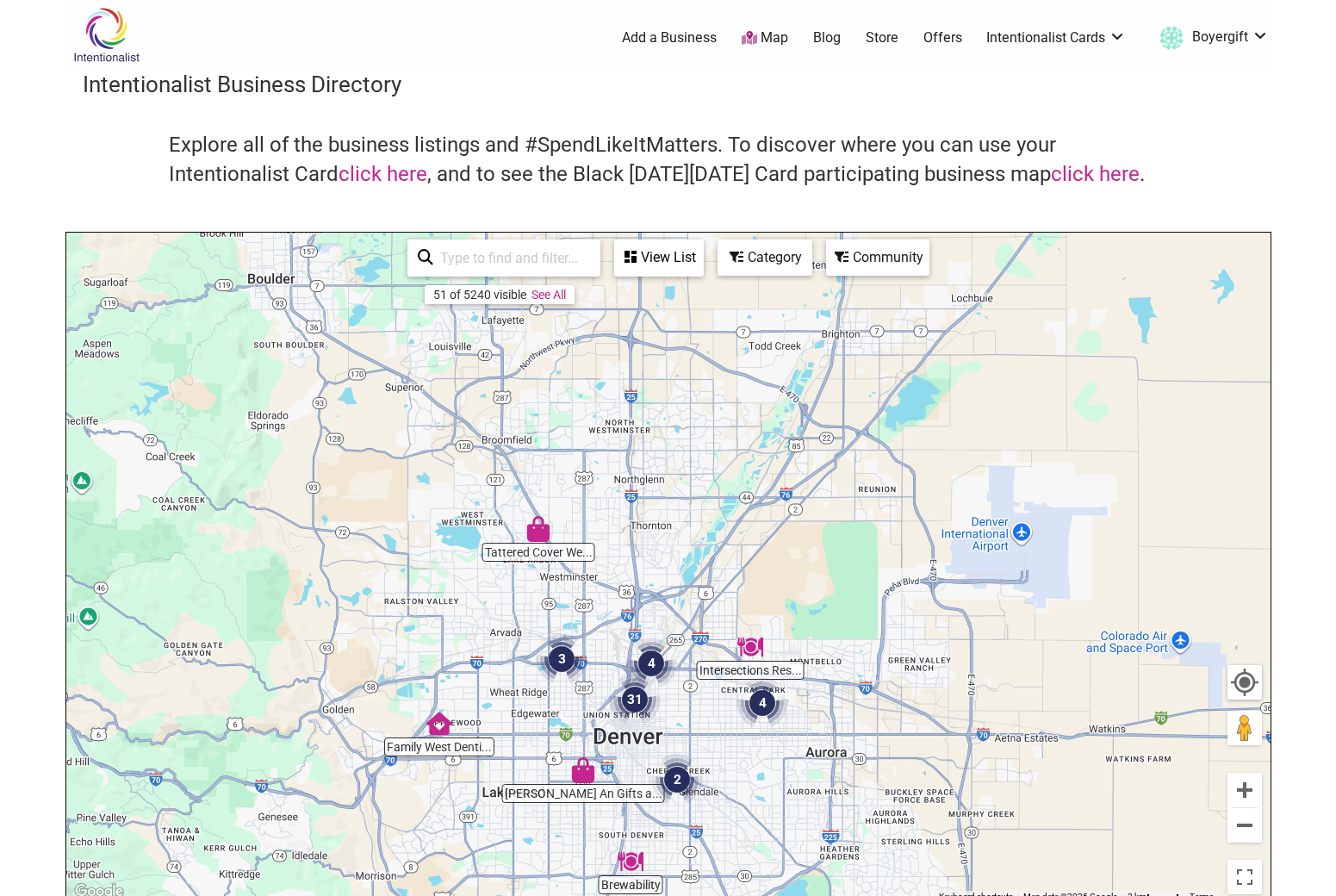
drag, startPoint x: 781, startPoint y: 568, endPoint x: 720, endPoint y: 766, distance: 207.2
click at [720, 766] on div "To navigate, press the arrow keys." at bounding box center [668, 567] width 1204 height 670
click at [637, 690] on img "31" at bounding box center [635, 699] width 52 height 52
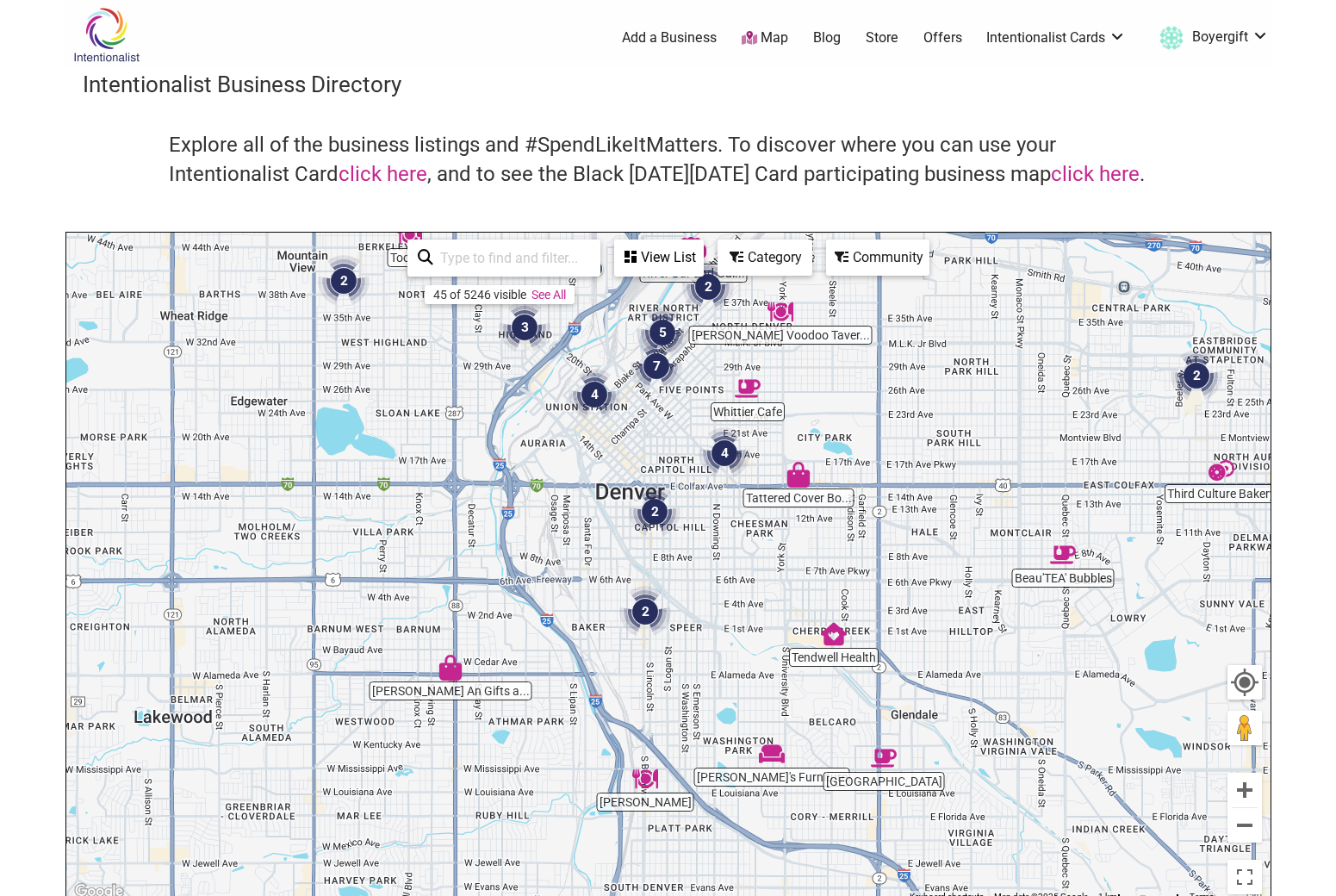
click at [466, 237] on div "45 of 5246 visible See All View List Sorry...nothing found. Page 1 / 5 Abby Spa…" at bounding box center [556, 258] width 310 height 51
click at [466, 244] on input "search" at bounding box center [511, 259] width 157 height 34
